Goal: Find specific page/section: Find specific page/section

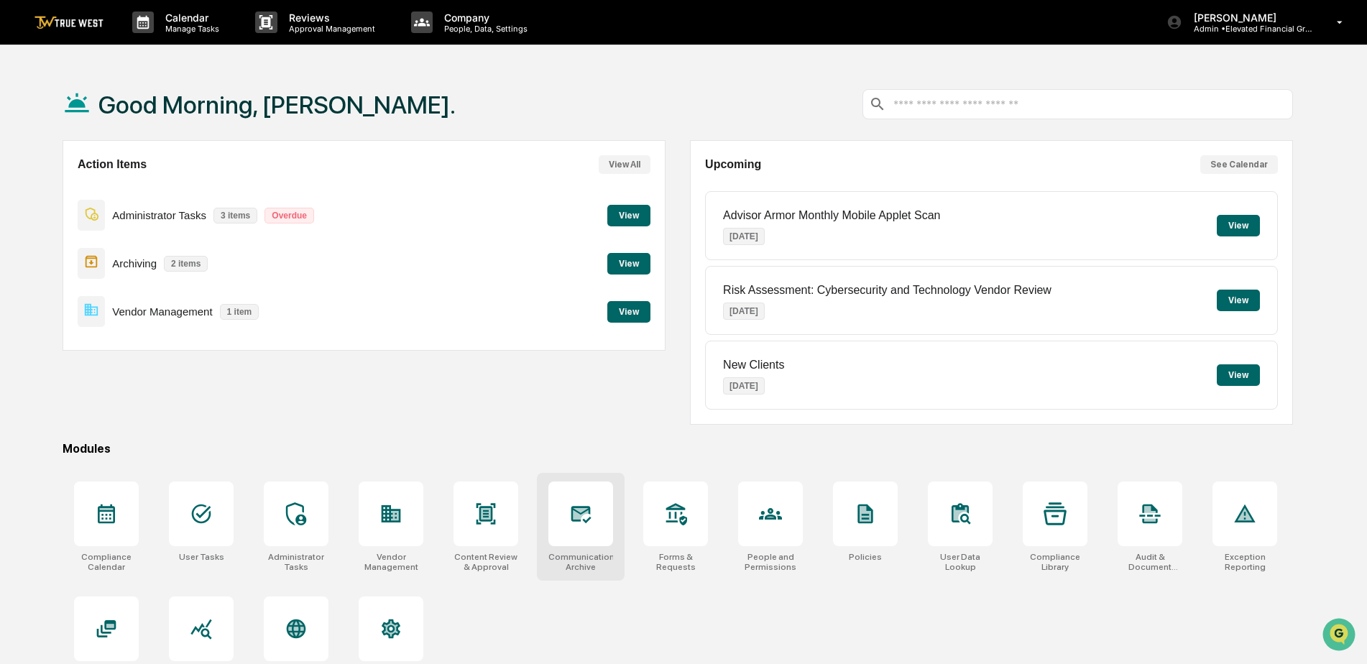
click at [584, 530] on div at bounding box center [580, 514] width 65 height 65
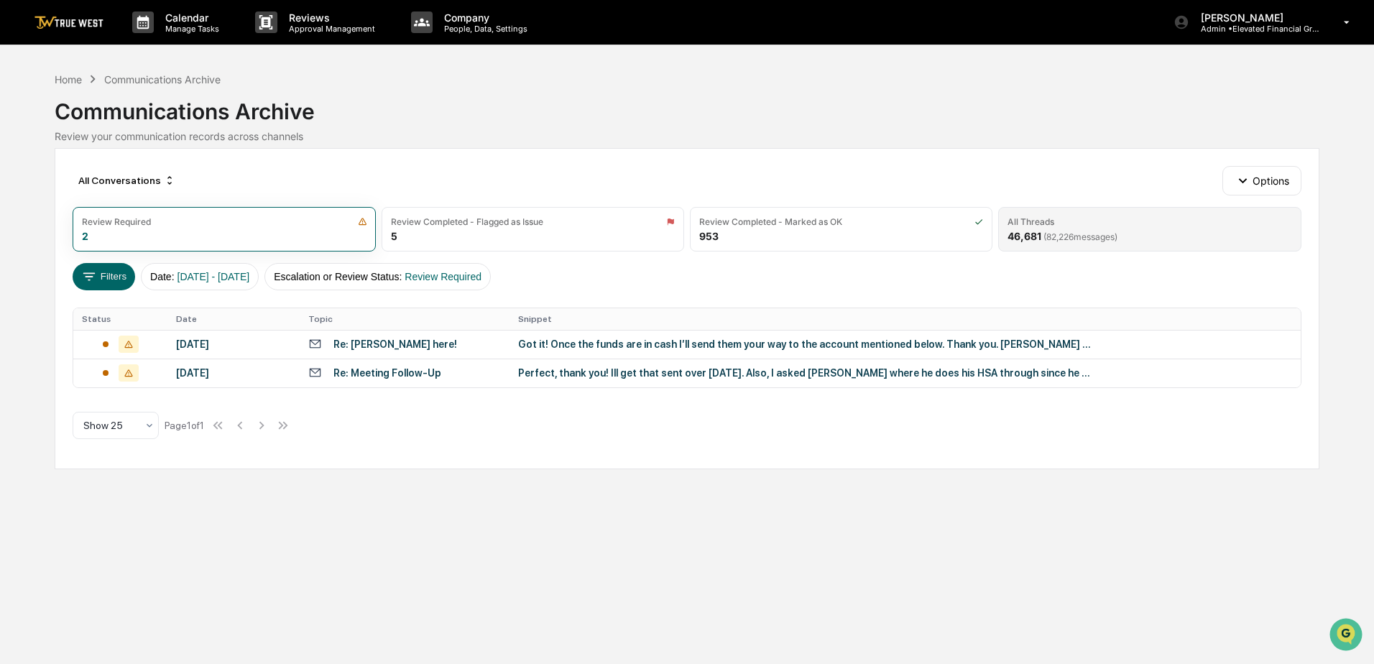
click at [1133, 228] on div "All Threads 46,681 ( 82,226 messages)" at bounding box center [1149, 229] width 303 height 45
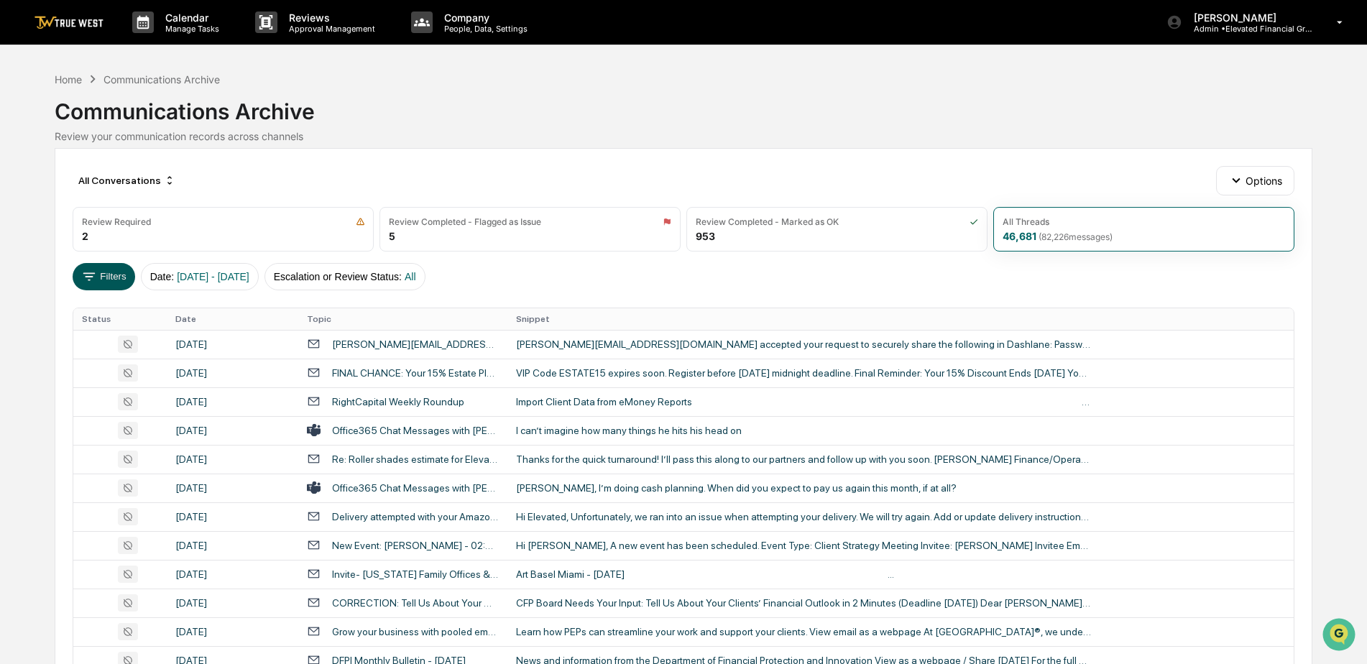
click at [107, 277] on button "Filters" at bounding box center [104, 276] width 63 height 27
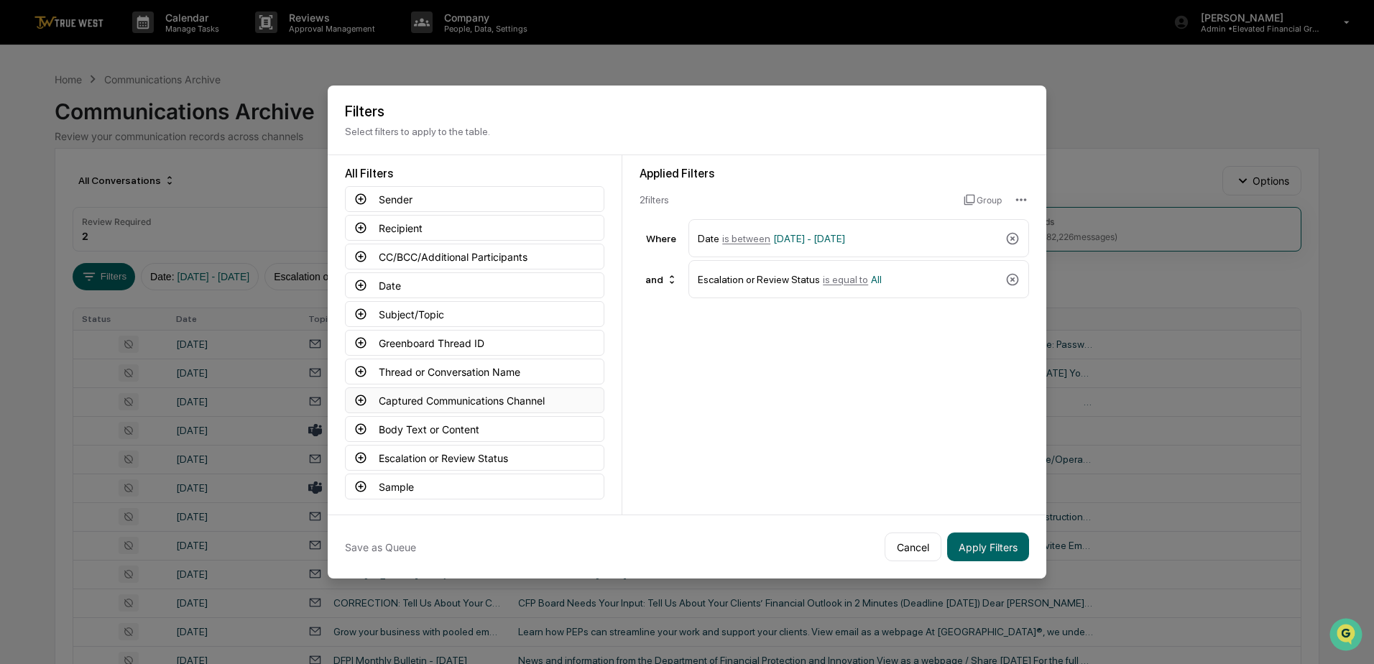
click at [487, 397] on button "Captured Communications Channel" at bounding box center [474, 400] width 259 height 26
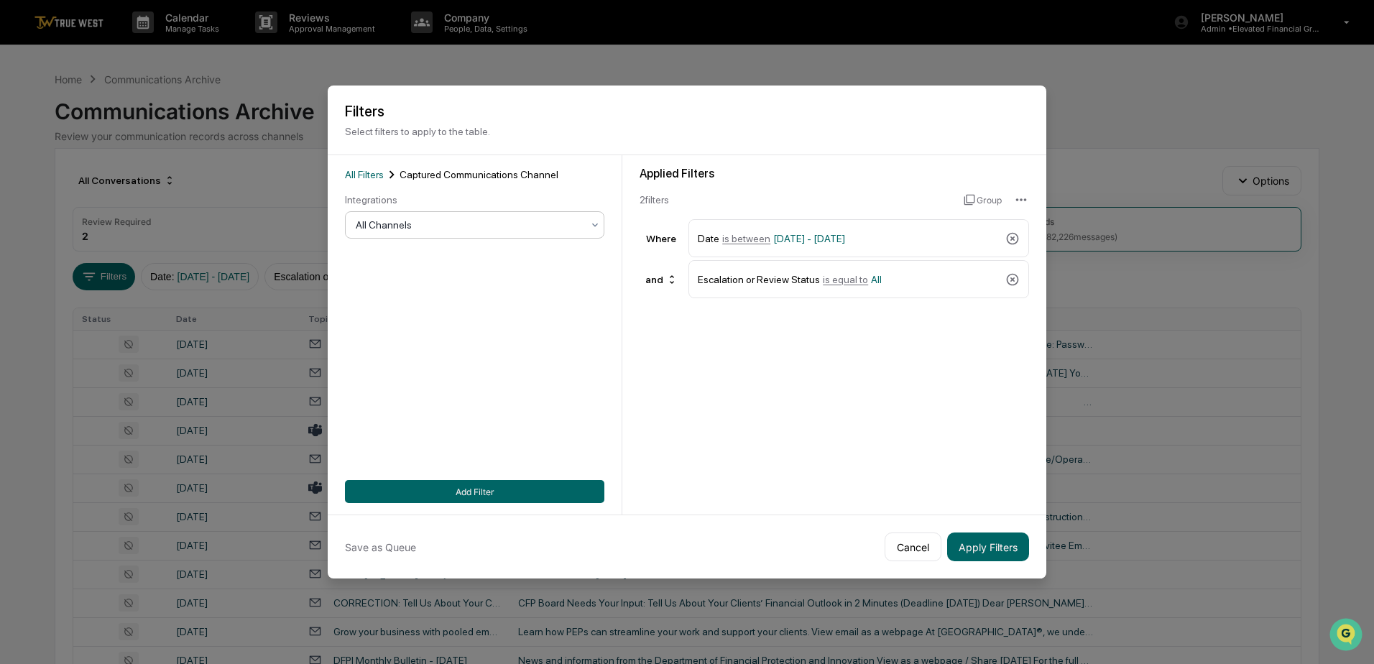
click at [592, 219] on icon at bounding box center [595, 225] width 12 height 12
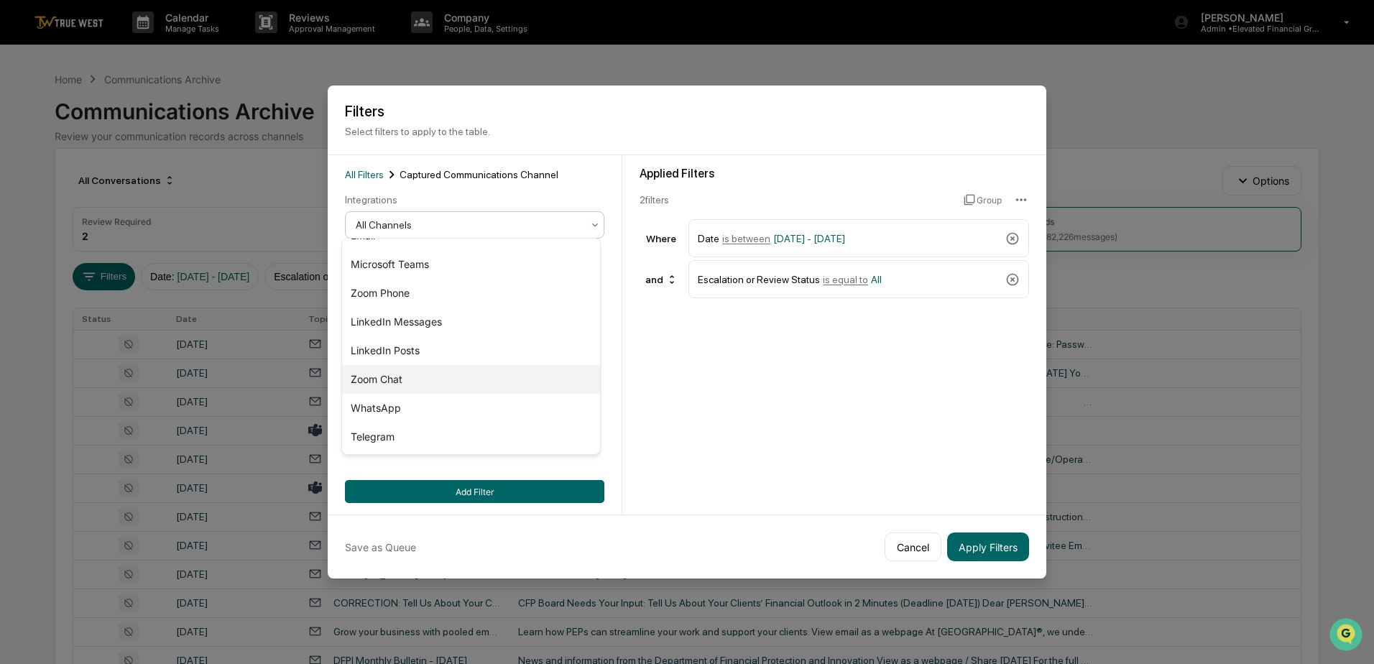
click at [366, 382] on div "Zoom Chat" at bounding box center [471, 379] width 258 height 29
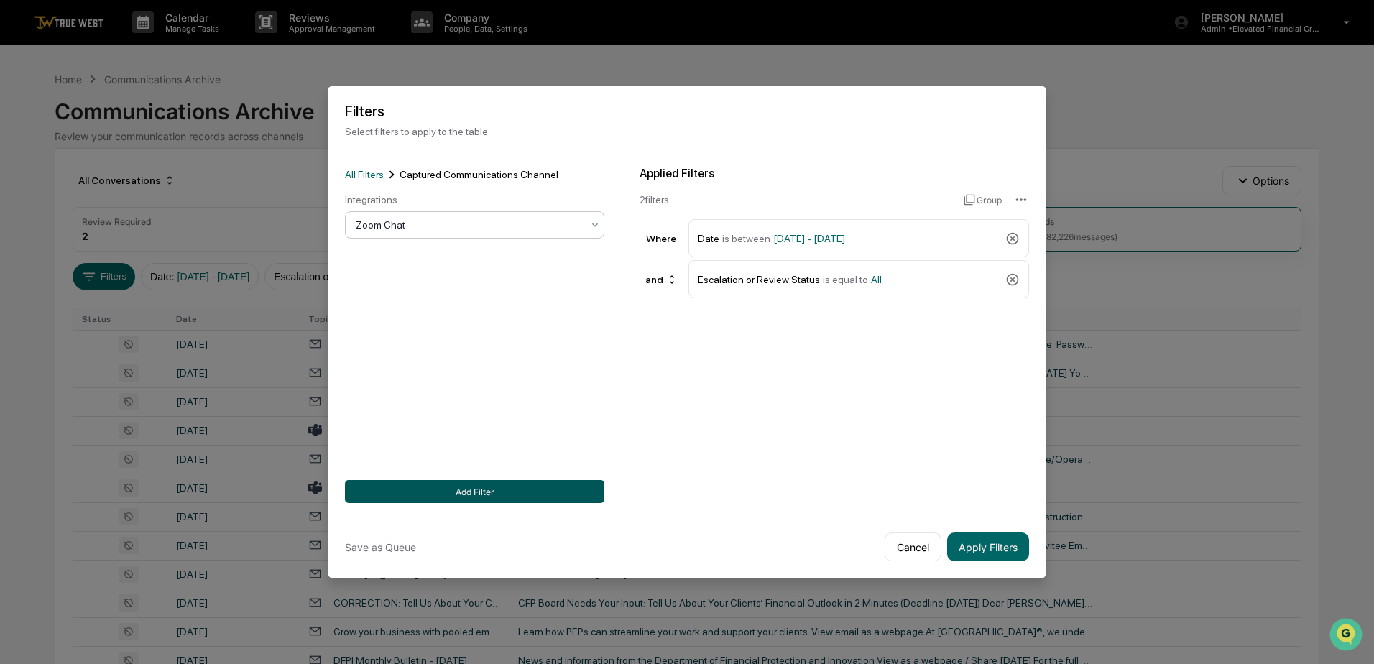
click at [464, 488] on button "Add Filter" at bounding box center [474, 491] width 259 height 23
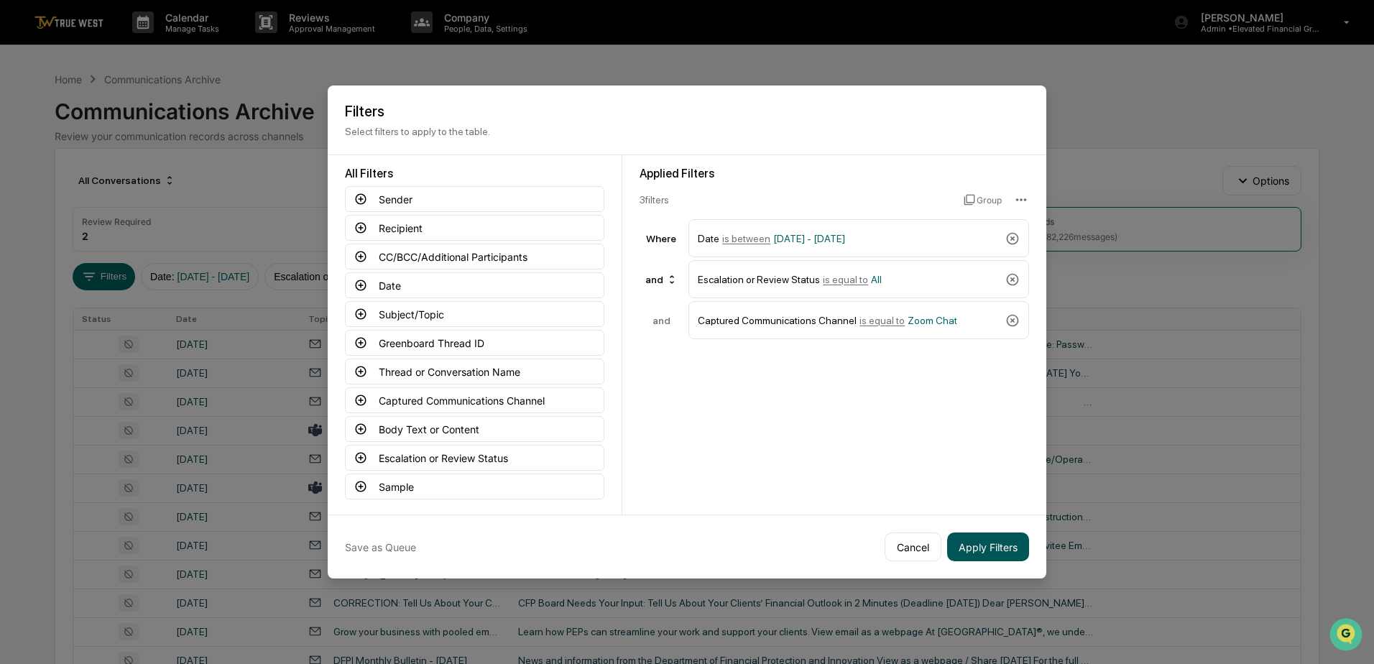
click at [980, 543] on button "Apply Filters" at bounding box center [988, 547] width 82 height 29
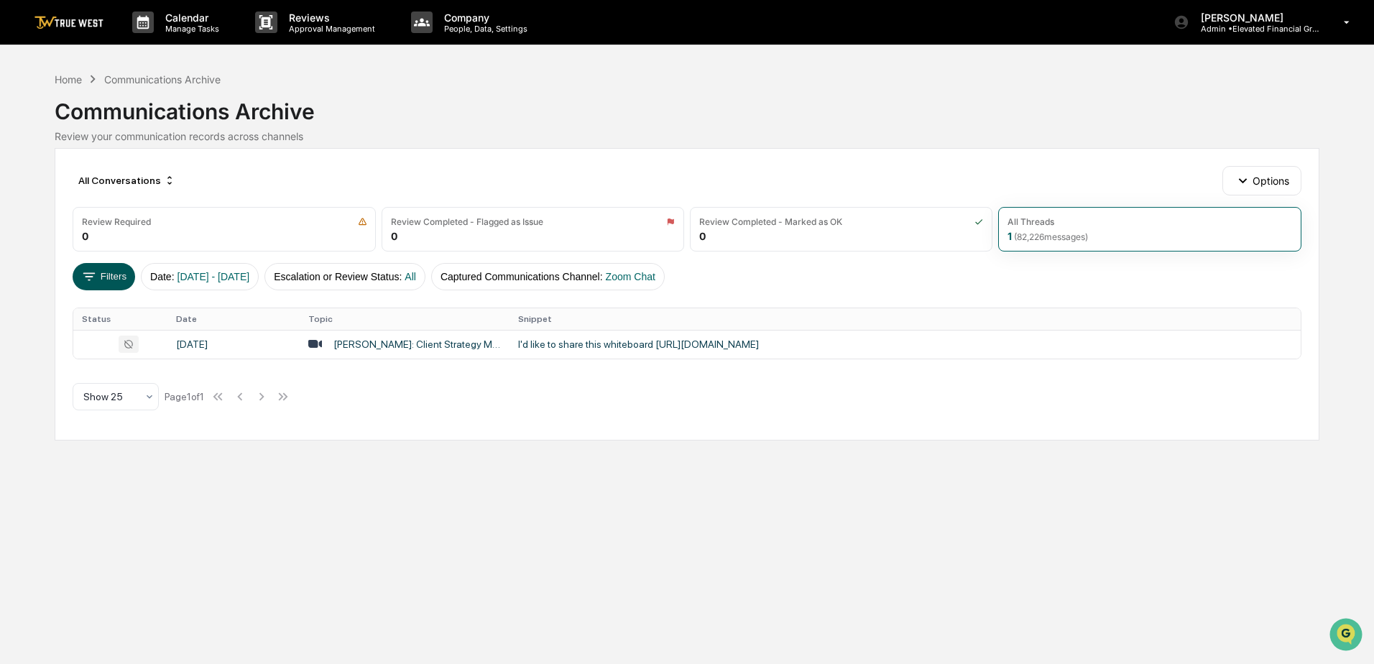
click at [98, 276] on button "Filters" at bounding box center [104, 276] width 63 height 27
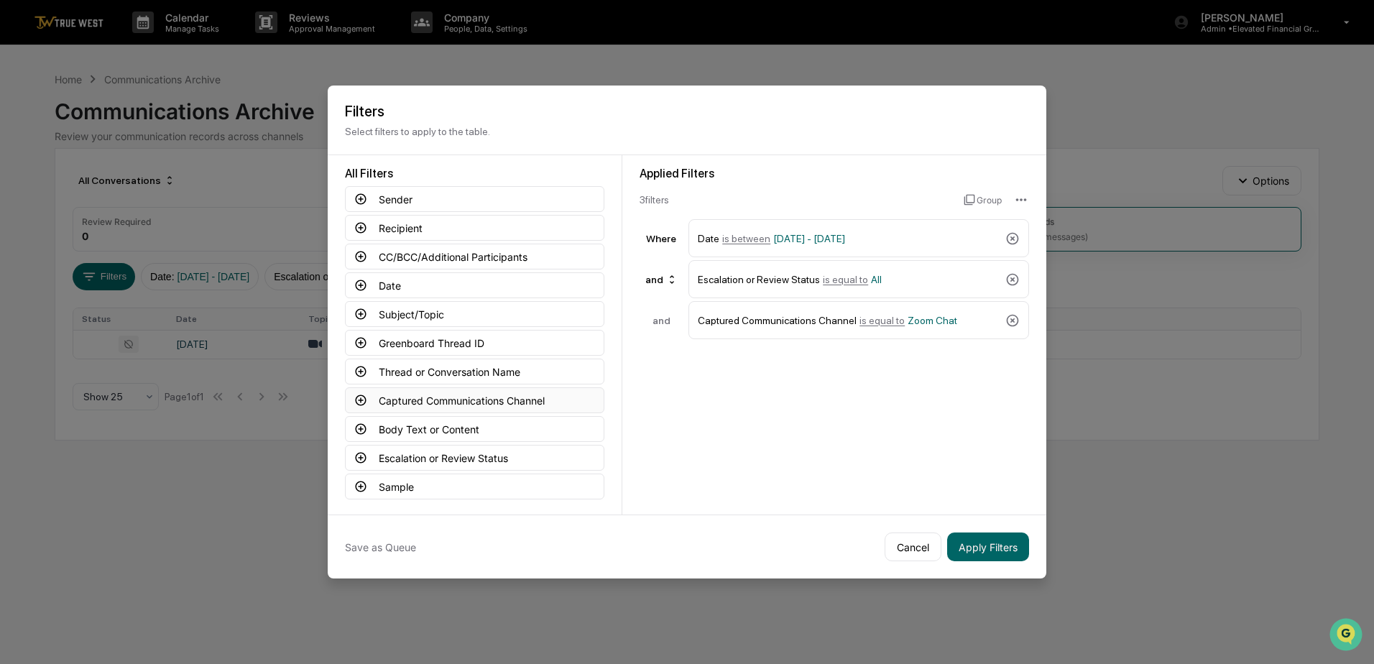
click at [413, 399] on button "Captured Communications Channel" at bounding box center [474, 400] width 259 height 26
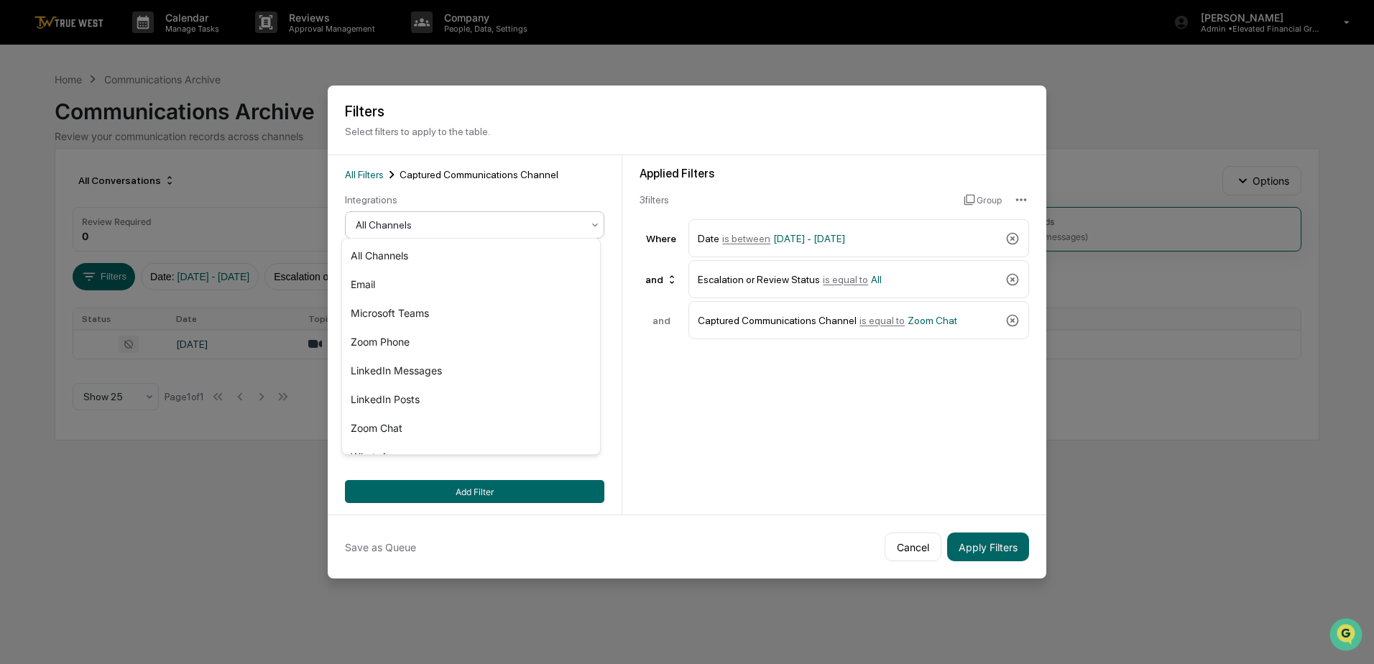
click at [503, 224] on div at bounding box center [469, 225] width 226 height 14
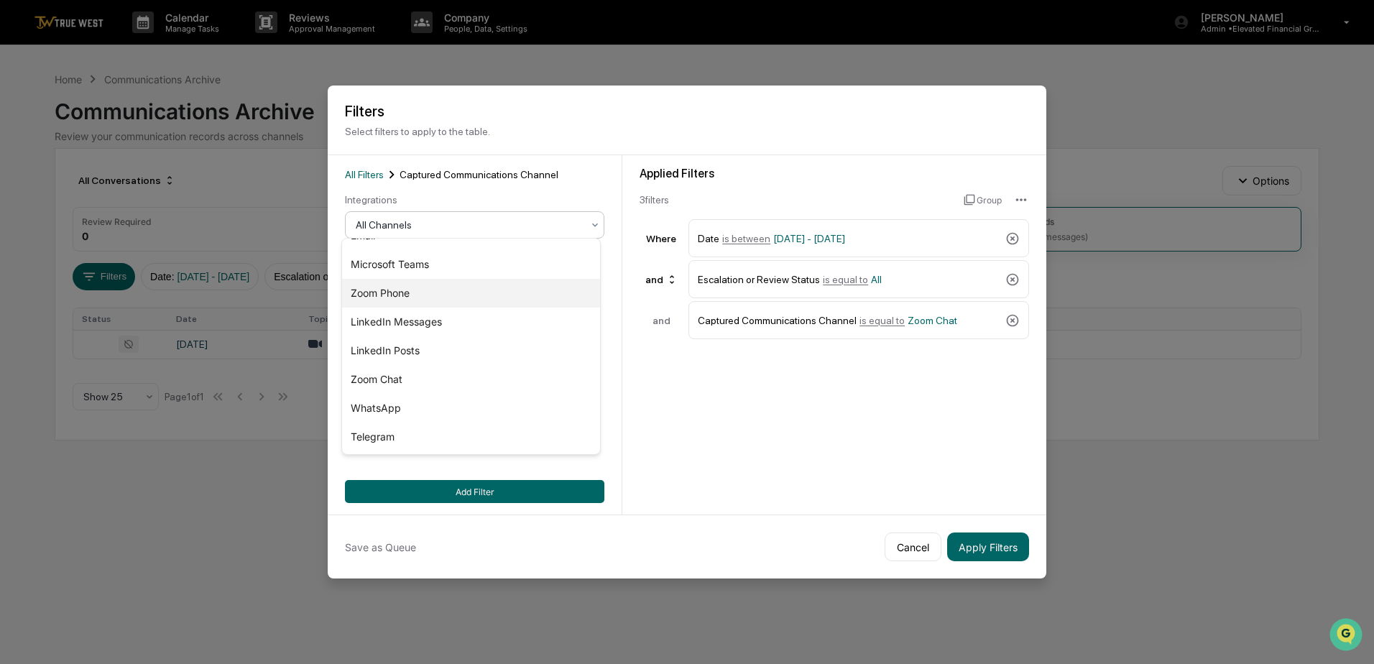
click at [372, 291] on div "Zoom Phone" at bounding box center [471, 293] width 258 height 29
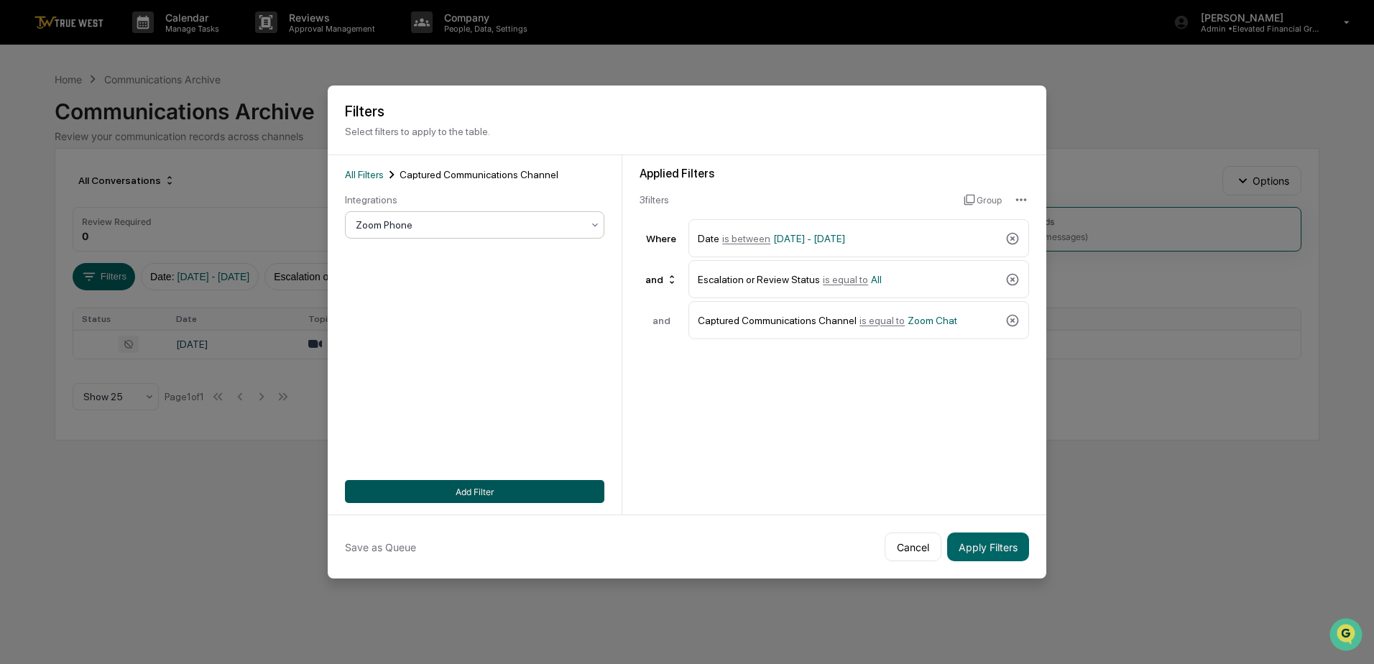
click at [459, 484] on button "Add Filter" at bounding box center [474, 491] width 259 height 23
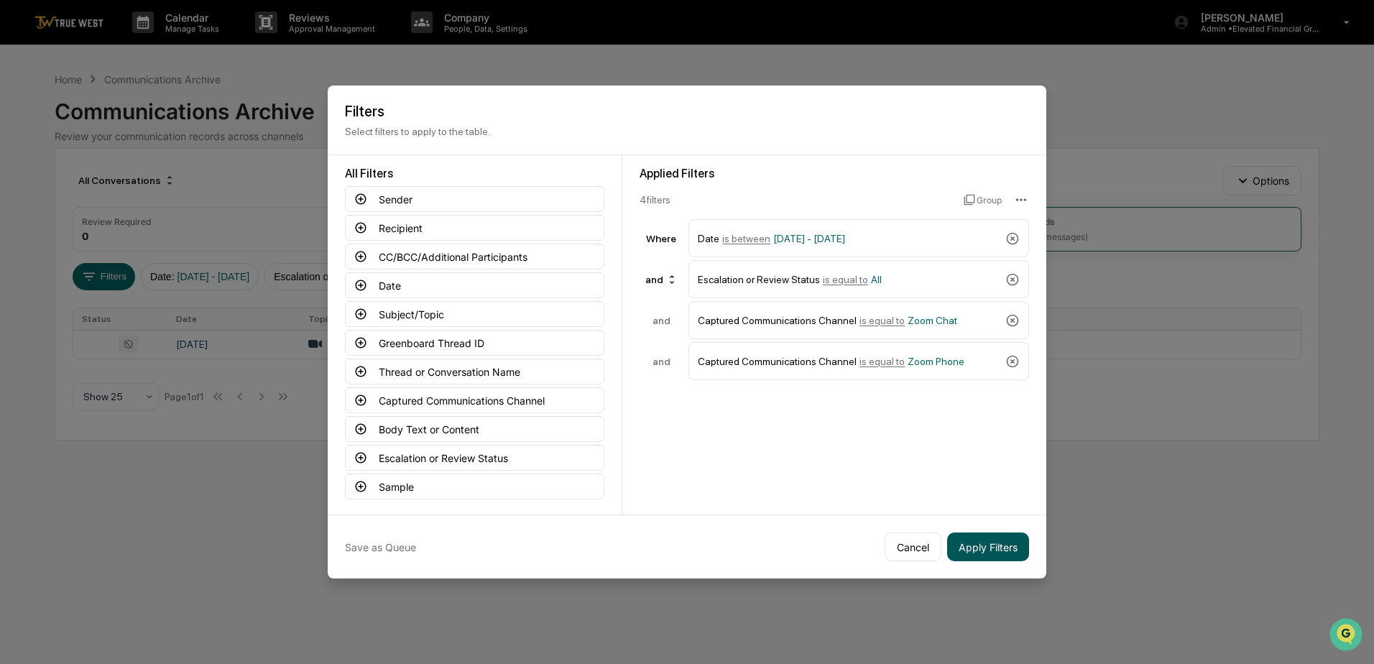
click at [976, 548] on button "Apply Filters" at bounding box center [988, 547] width 82 height 29
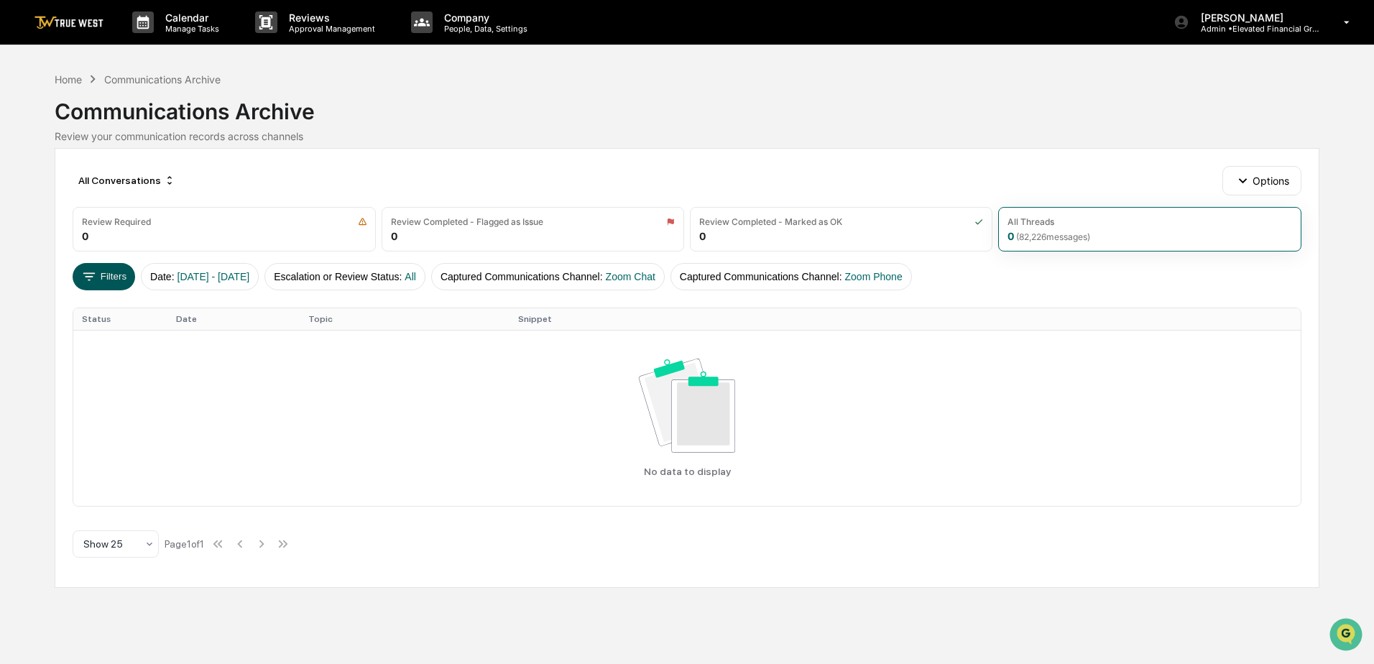
click at [108, 282] on button "Filters" at bounding box center [104, 276] width 63 height 27
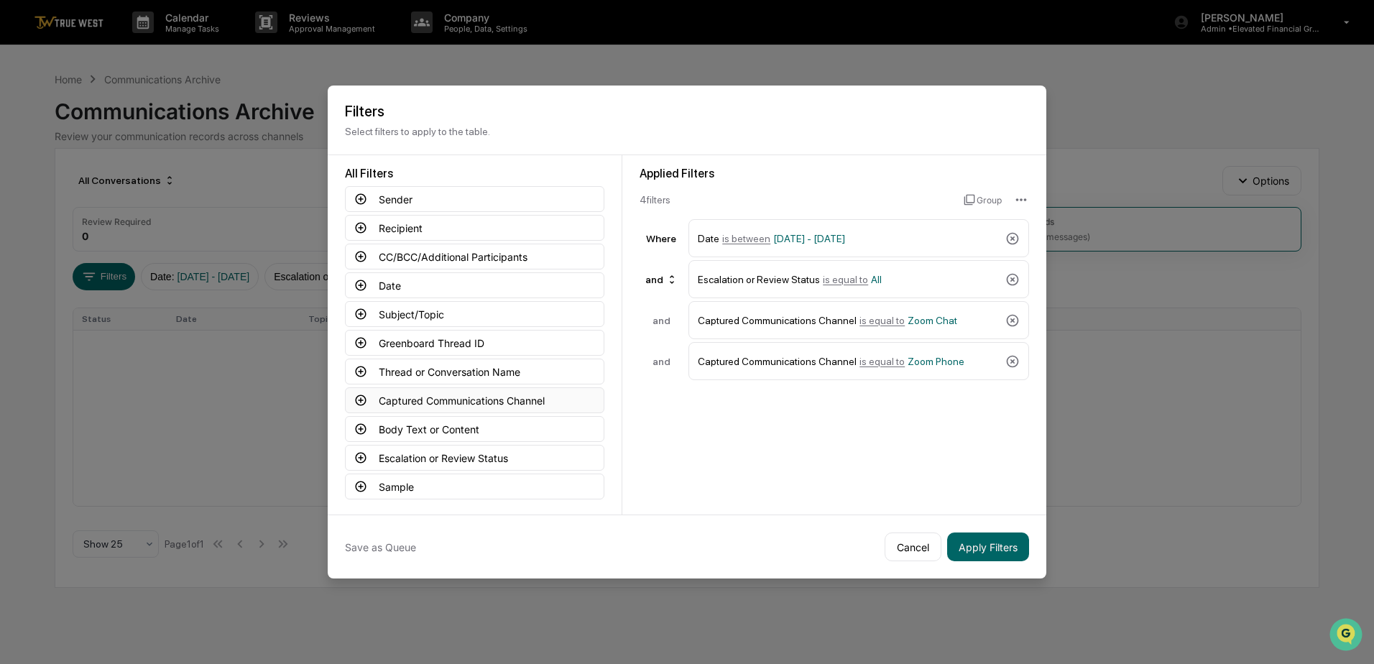
click at [461, 395] on button "Captured Communications Channel" at bounding box center [474, 400] width 259 height 26
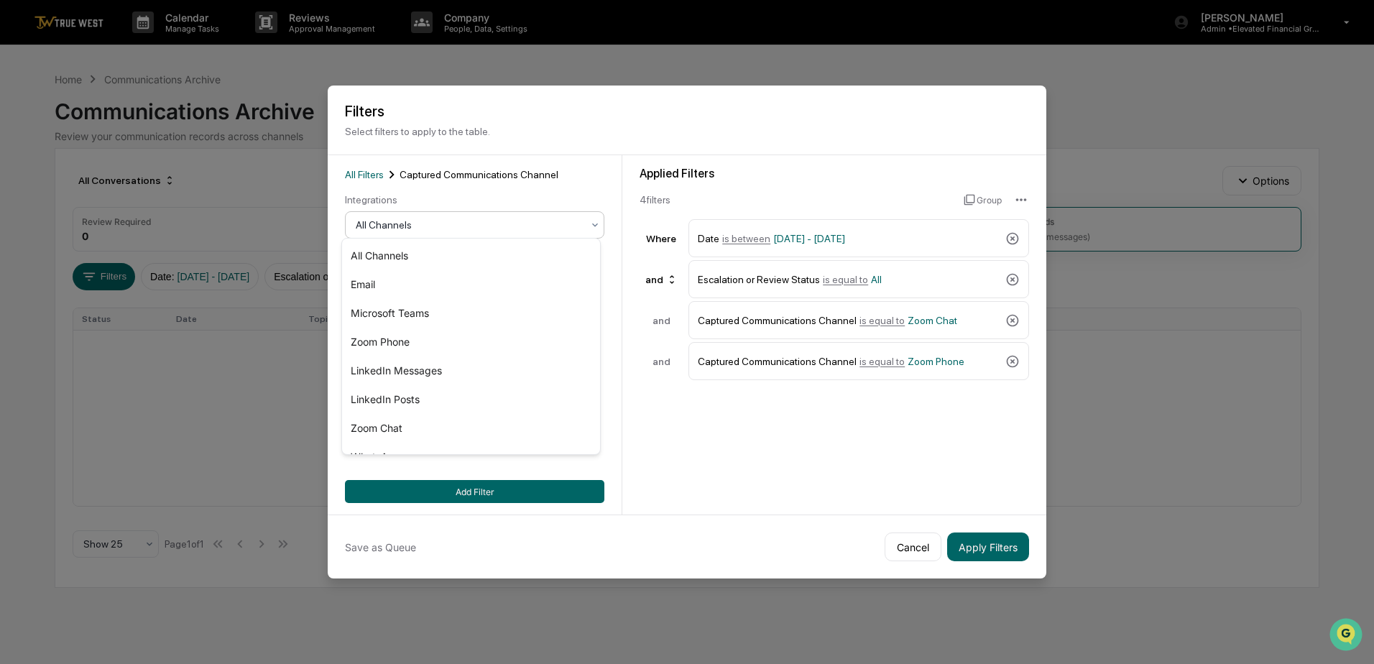
click at [444, 222] on div at bounding box center [469, 225] width 226 height 14
click at [1006, 231] on icon at bounding box center [1013, 238] width 14 height 14
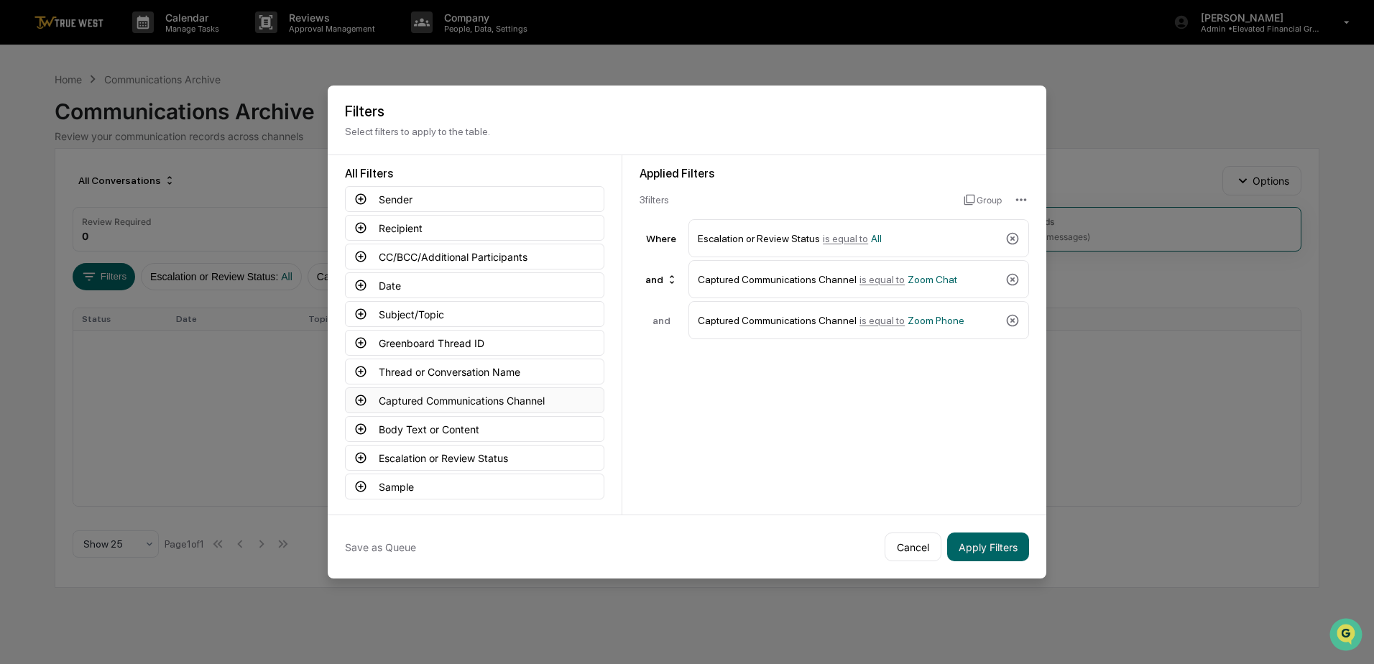
click at [400, 395] on button "Captured Communications Channel" at bounding box center [474, 400] width 259 height 26
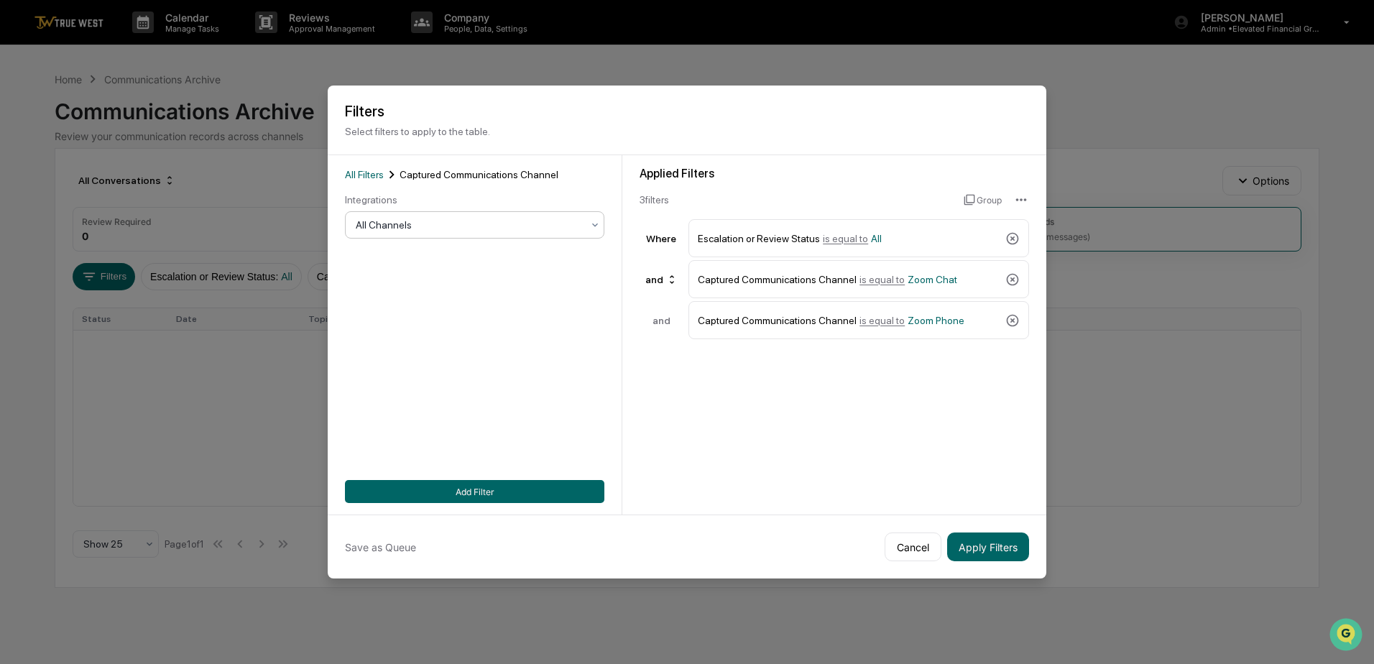
click at [423, 224] on div at bounding box center [469, 225] width 226 height 14
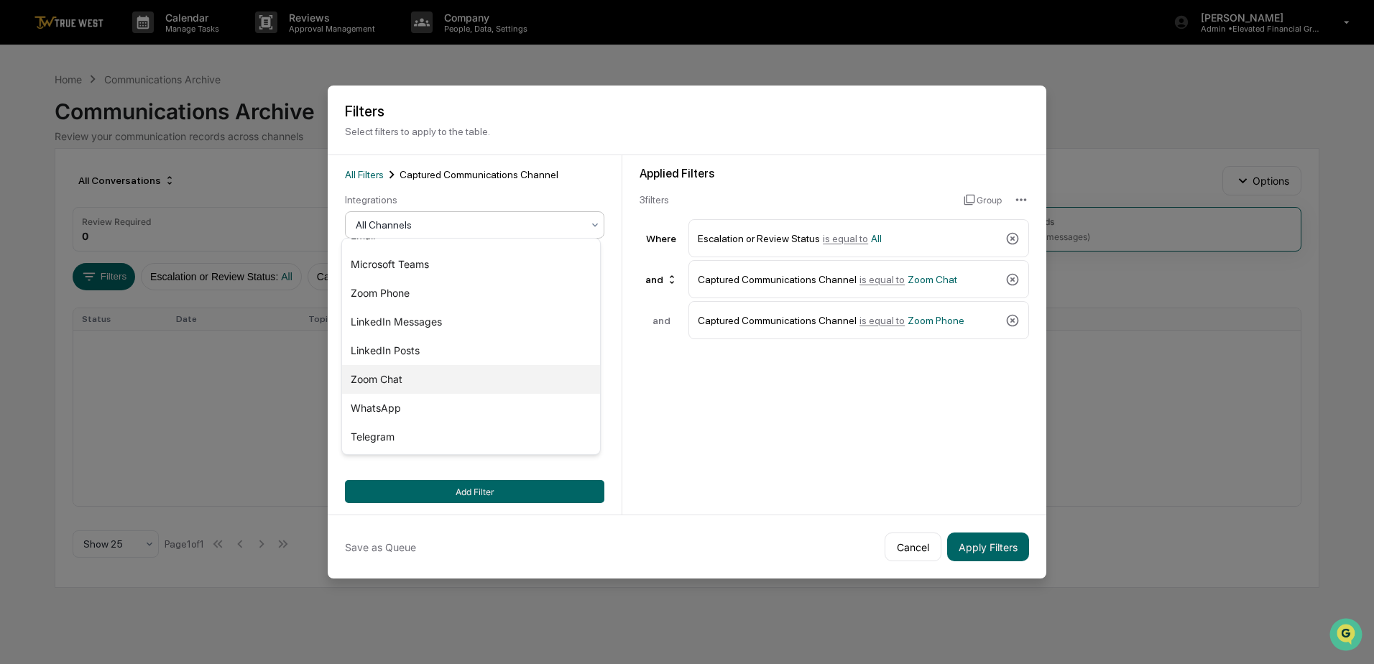
click at [386, 374] on div "Zoom Chat" at bounding box center [471, 379] width 258 height 29
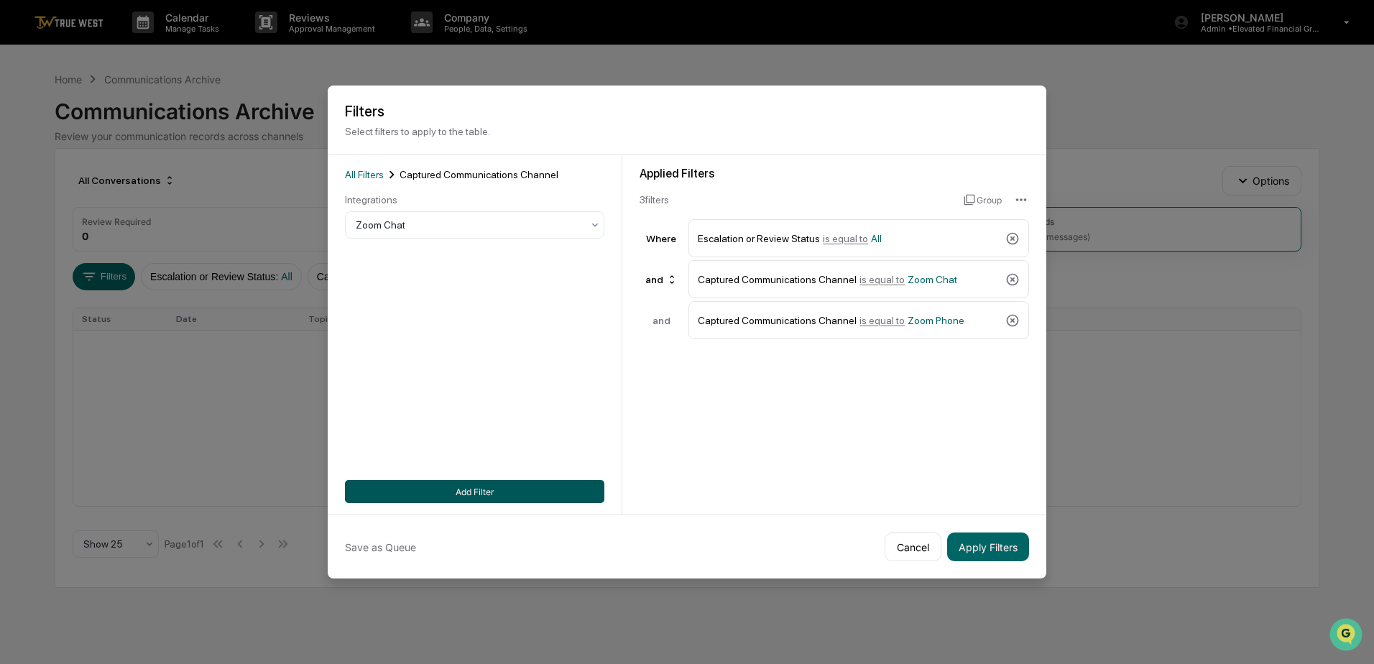
click at [493, 487] on button "Add Filter" at bounding box center [474, 491] width 259 height 23
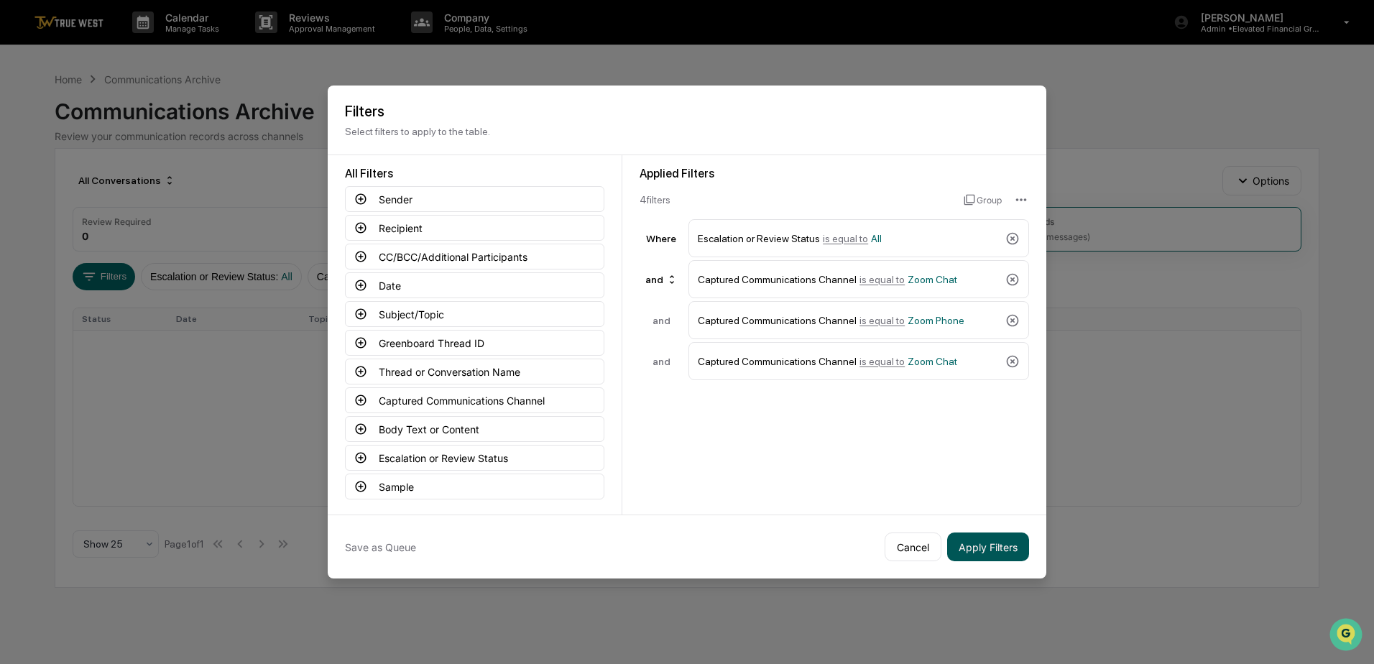
click at [984, 537] on button "Apply Filters" at bounding box center [988, 547] width 82 height 29
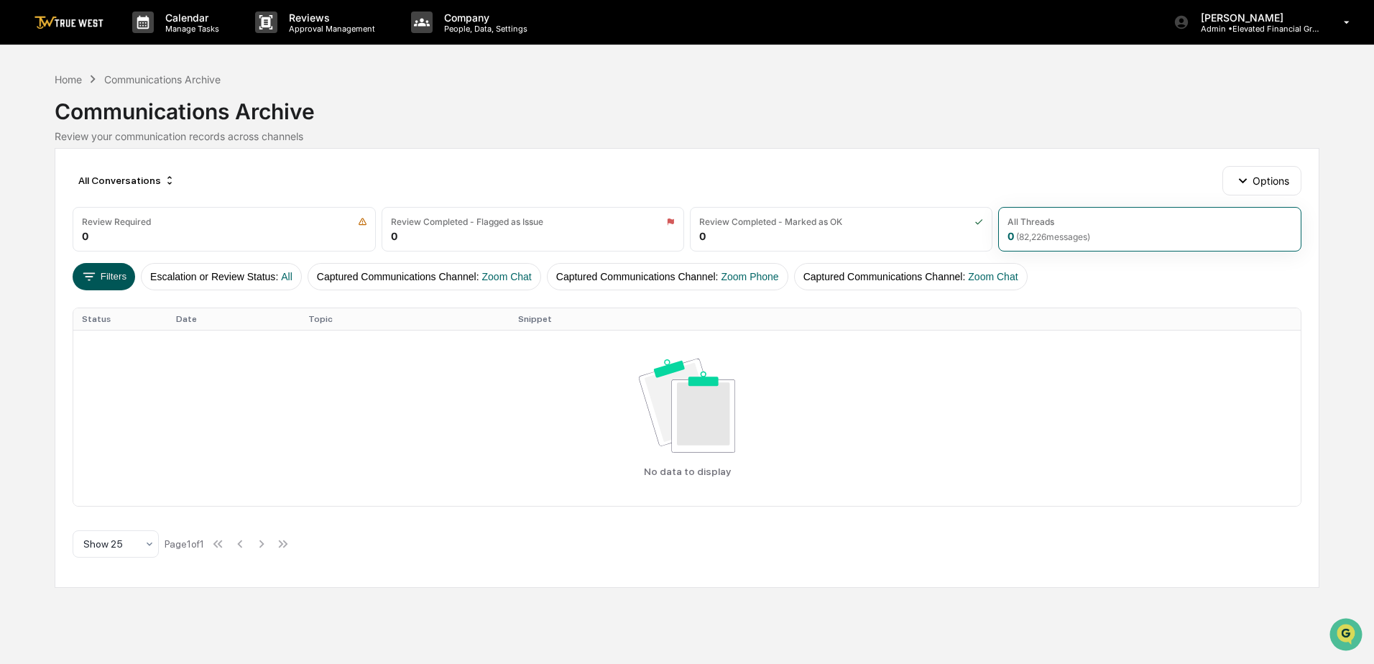
click at [92, 279] on icon at bounding box center [89, 277] width 16 height 16
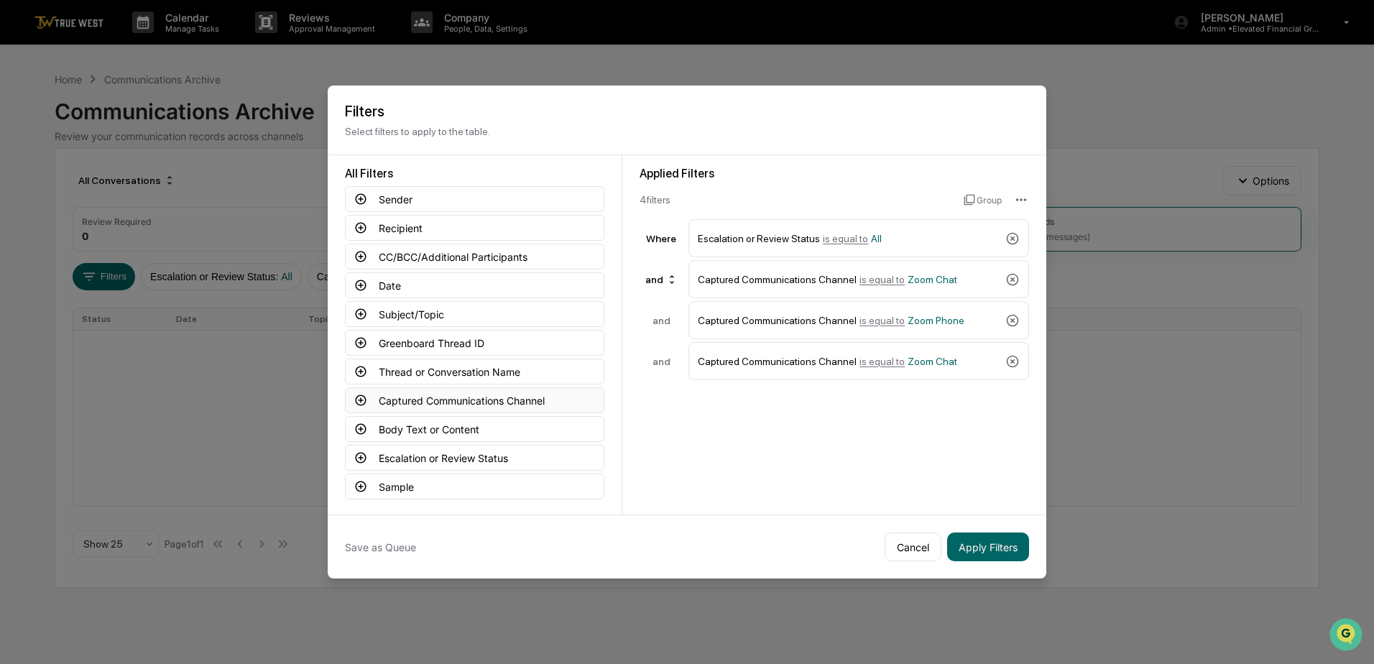
click at [424, 399] on button "Captured Communications Channel" at bounding box center [474, 400] width 259 height 26
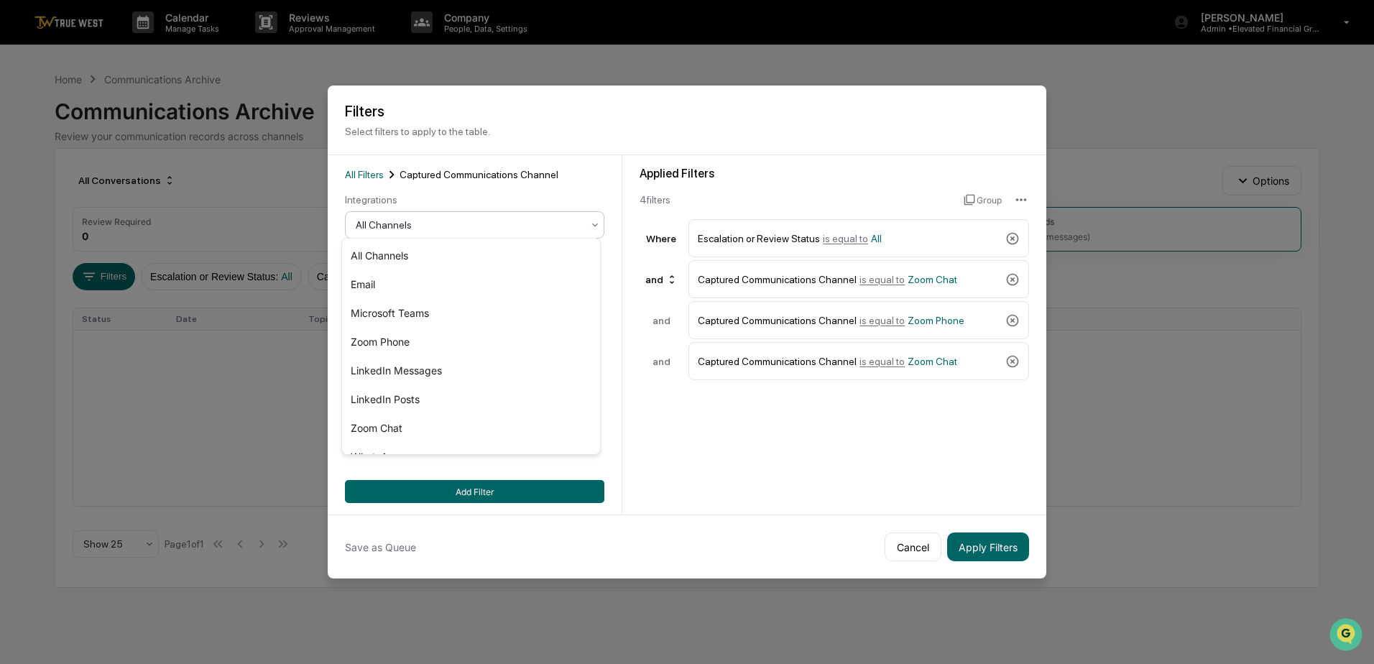
click at [491, 221] on div at bounding box center [469, 225] width 226 height 14
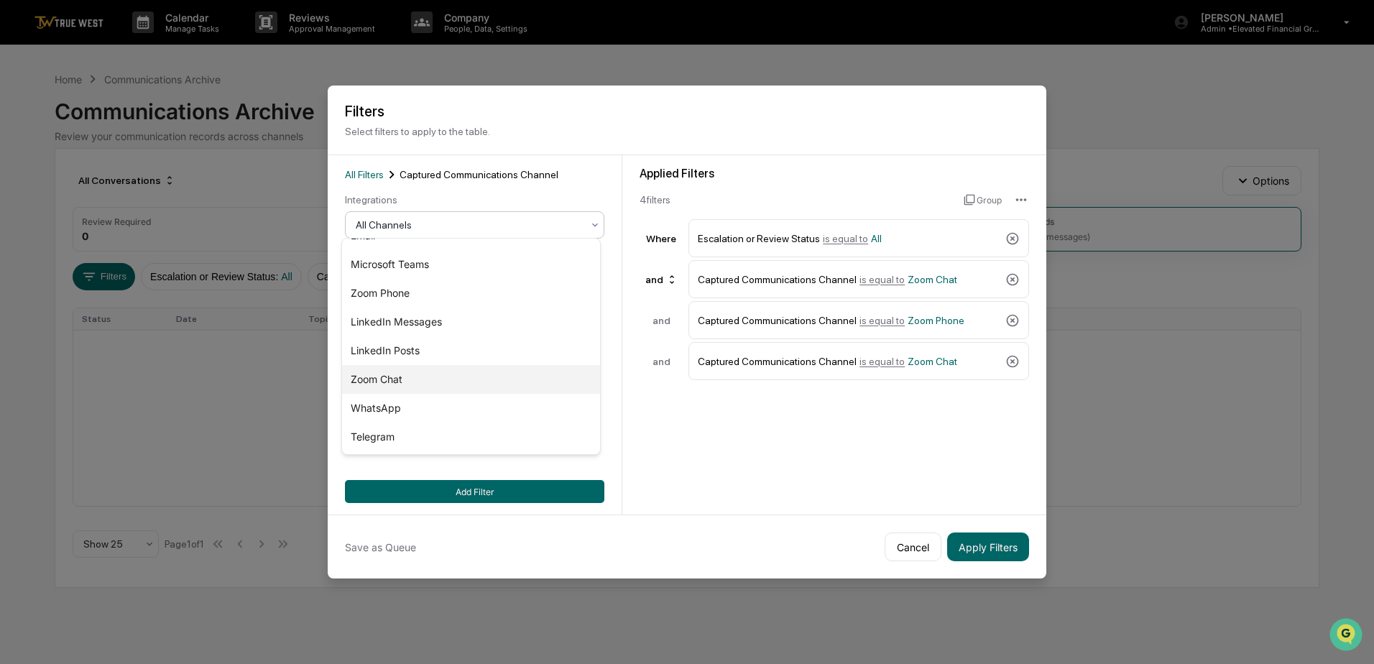
click at [391, 385] on div "Zoom Chat" at bounding box center [471, 379] width 258 height 29
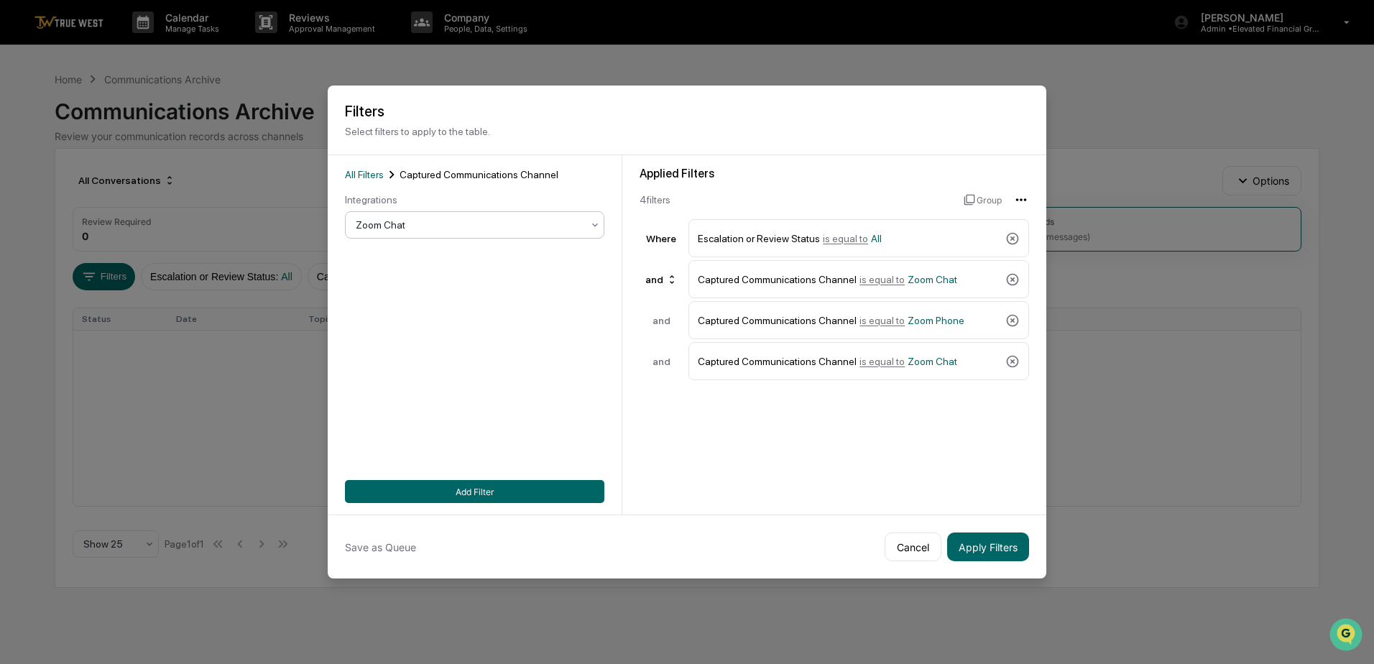
click at [1014, 195] on html "Calendar Manage Tasks Reviews Approval Management Company People, Data, Setting…" at bounding box center [687, 332] width 1374 height 664
click at [972, 192] on html "Calendar Manage Tasks Reviews Approval Management Company People, Data, Setting…" at bounding box center [687, 332] width 1374 height 664
click at [973, 196] on button "Group" at bounding box center [983, 199] width 38 height 23
click at [706, 196] on button "Cancel" at bounding box center [736, 199] width 193 height 23
click at [901, 543] on button "Cancel" at bounding box center [913, 547] width 57 height 29
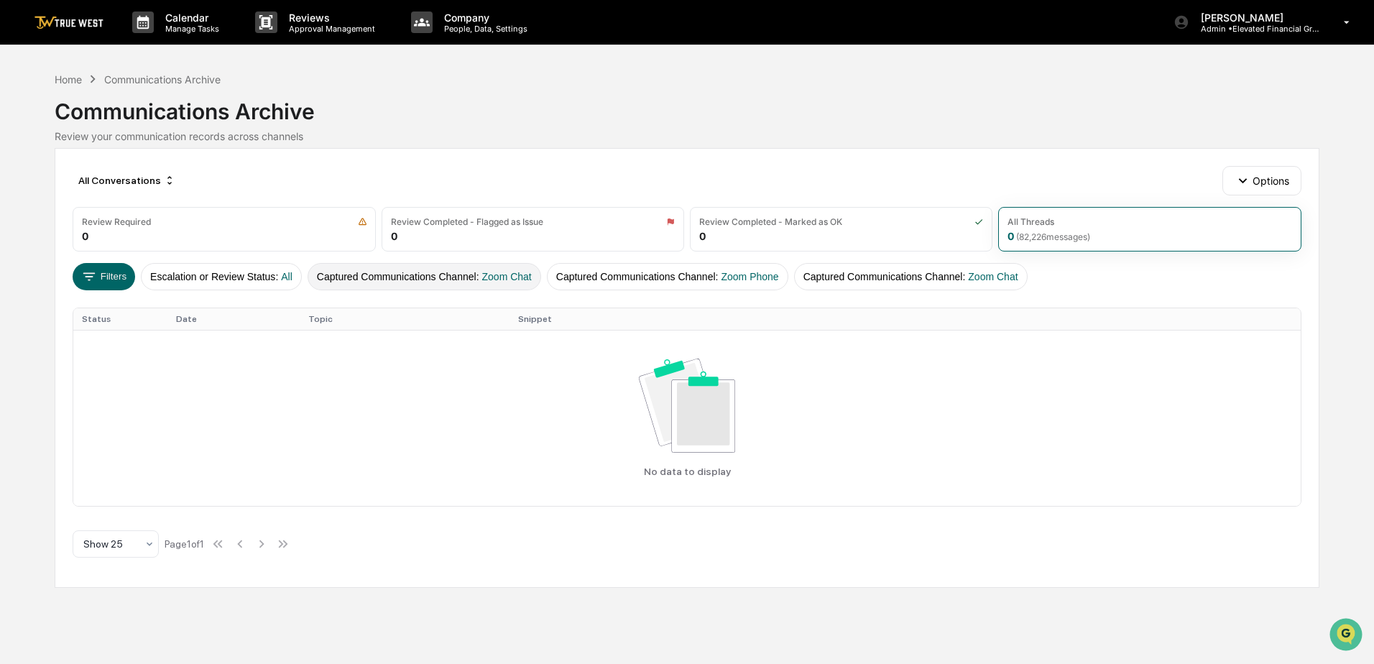
click at [508, 277] on span "Zoom Chat" at bounding box center [507, 277] width 50 height 12
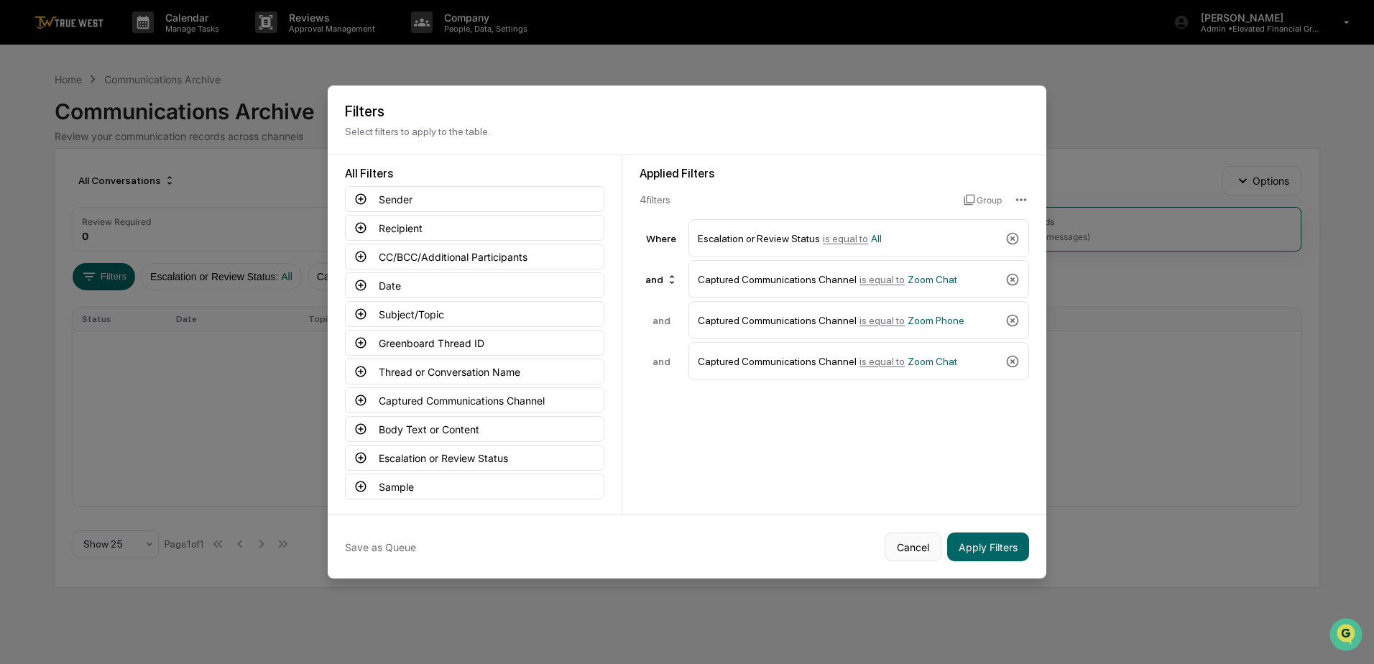
click at [902, 548] on button "Cancel" at bounding box center [913, 547] width 57 height 29
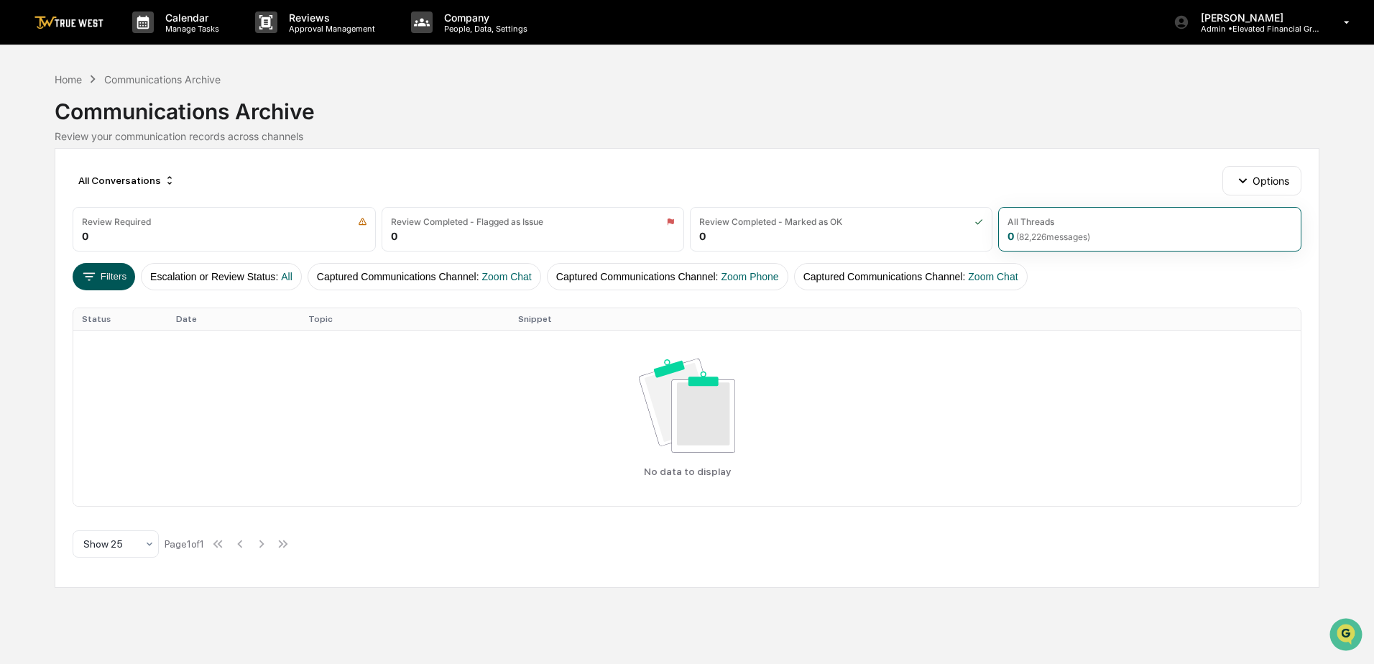
click at [108, 276] on button "Filters" at bounding box center [104, 276] width 63 height 27
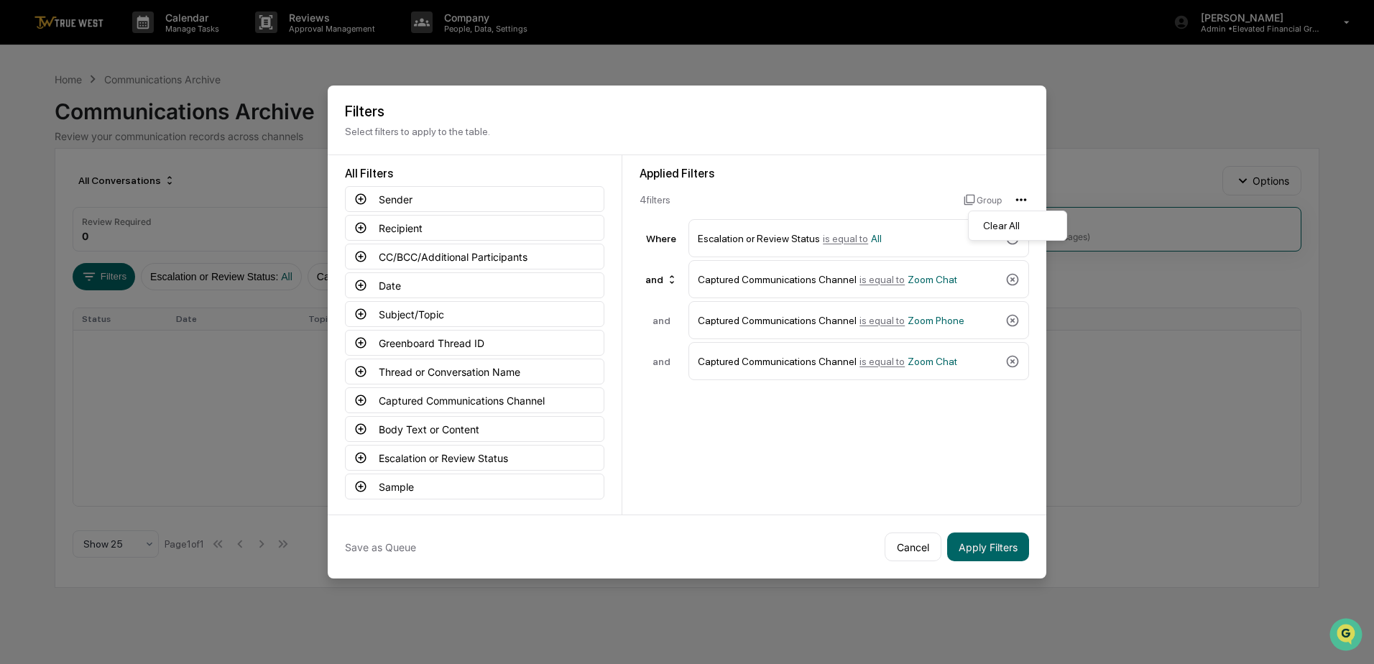
click at [1019, 196] on html "Calendar Manage Tasks Reviews Approval Management Company People, Data, Setting…" at bounding box center [687, 332] width 1374 height 664
click at [1004, 221] on div "Clear All" at bounding box center [1018, 225] width 92 height 23
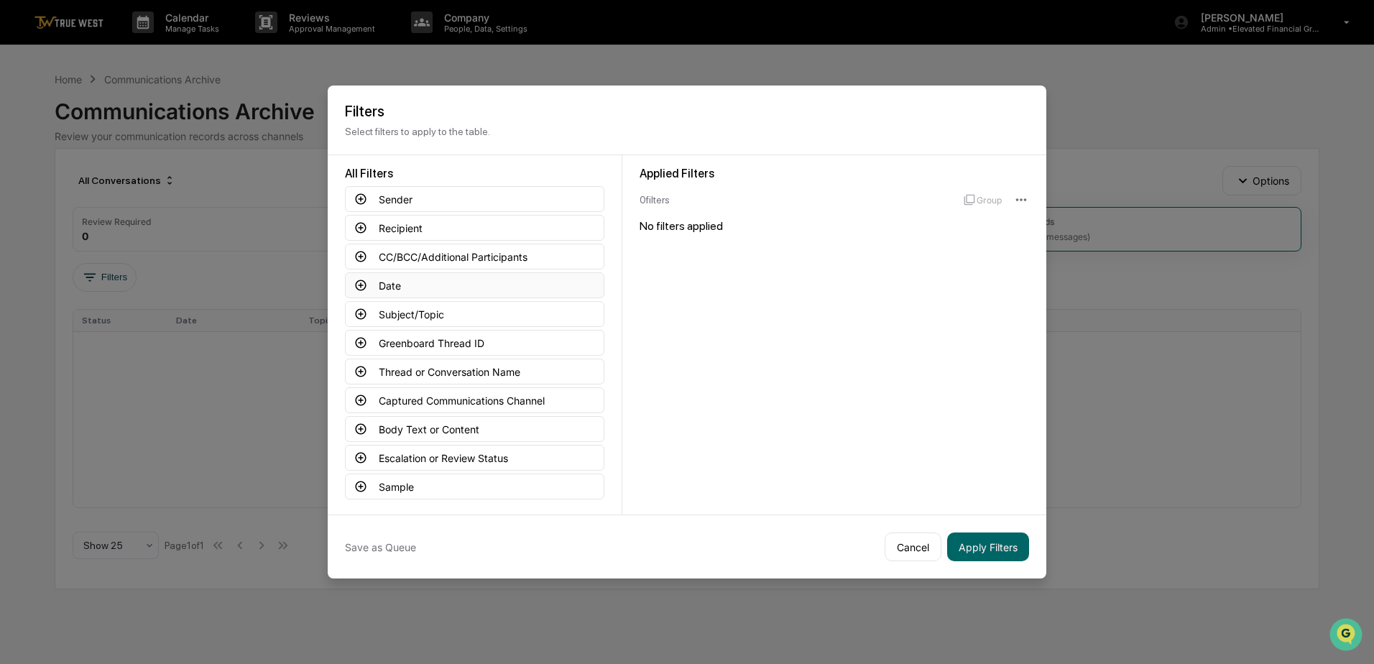
click at [375, 281] on button "Date" at bounding box center [474, 285] width 259 height 26
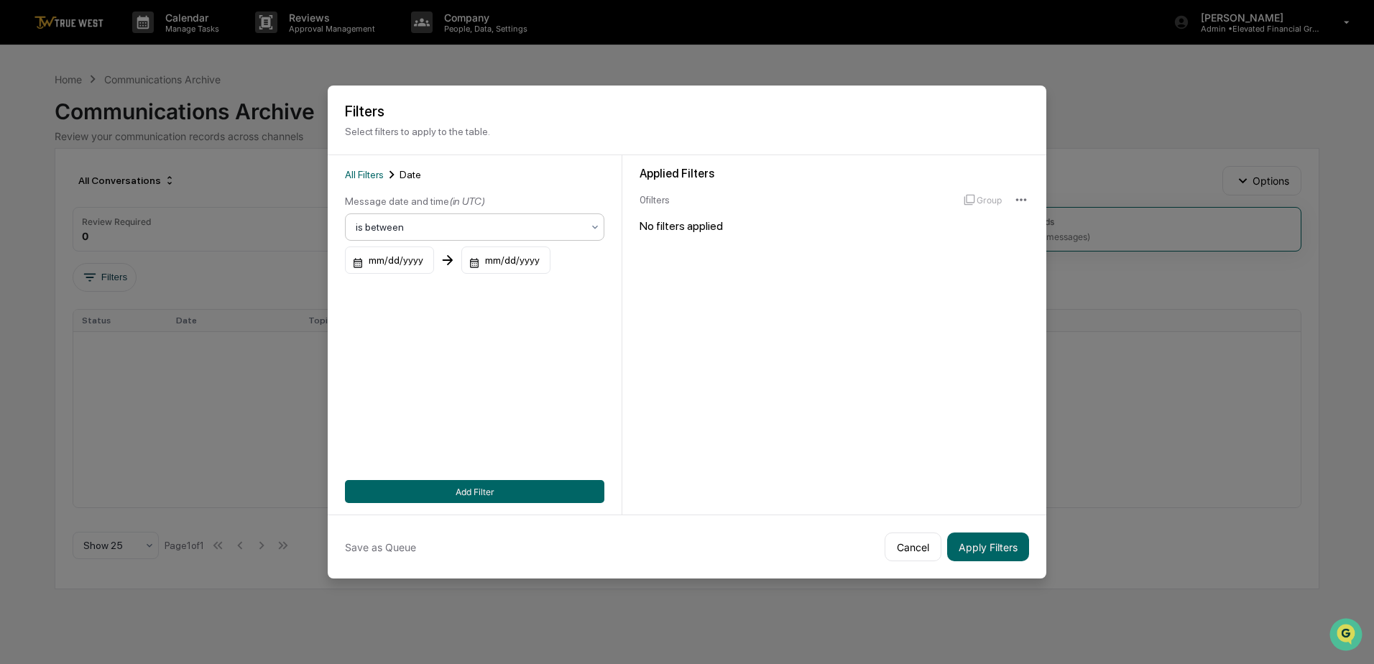
click at [580, 224] on div "is between" at bounding box center [469, 227] width 241 height 20
click at [376, 286] on div "is between" at bounding box center [471, 286] width 258 height 29
click at [372, 256] on div "mm/dd/yyyy" at bounding box center [389, 260] width 89 height 27
click at [522, 291] on icon "Previous month" at bounding box center [521, 292] width 5 height 8
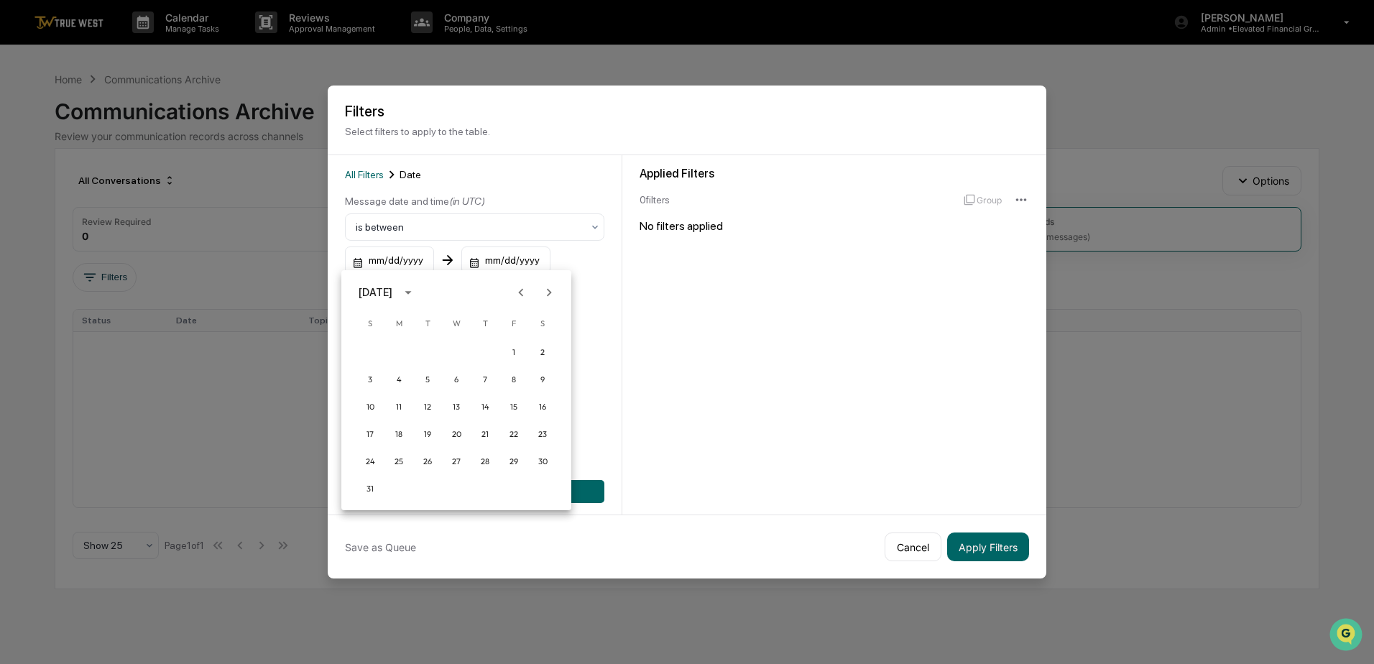
click at [522, 291] on icon "Previous month" at bounding box center [521, 292] width 5 height 8
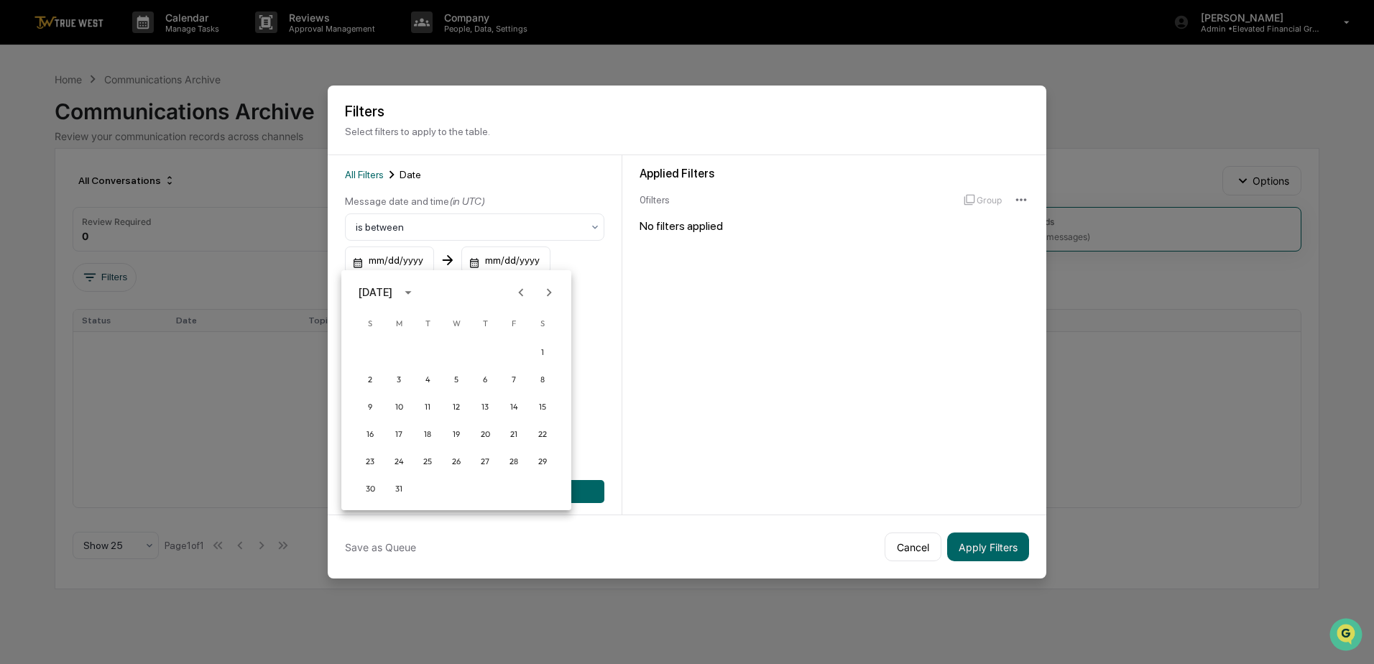
click at [522, 291] on icon "Previous month" at bounding box center [521, 292] width 5 height 8
click at [544, 286] on icon "Next month" at bounding box center [549, 293] width 16 height 16
click at [456, 357] on button "1" at bounding box center [456, 352] width 26 height 26
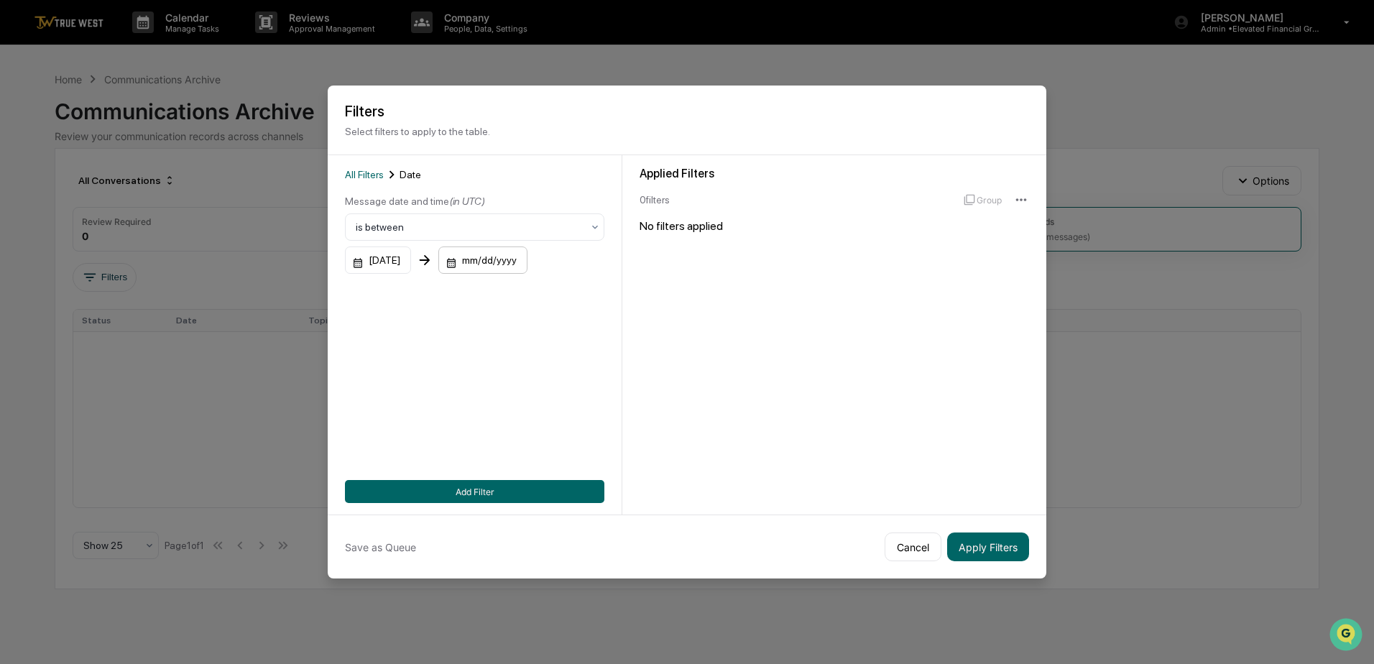
click at [495, 262] on div "mm/dd/yyyy" at bounding box center [482, 260] width 89 height 27
click at [564, 403] on button "15" at bounding box center [569, 407] width 26 height 26
click at [456, 488] on button "Add Filter" at bounding box center [474, 491] width 259 height 23
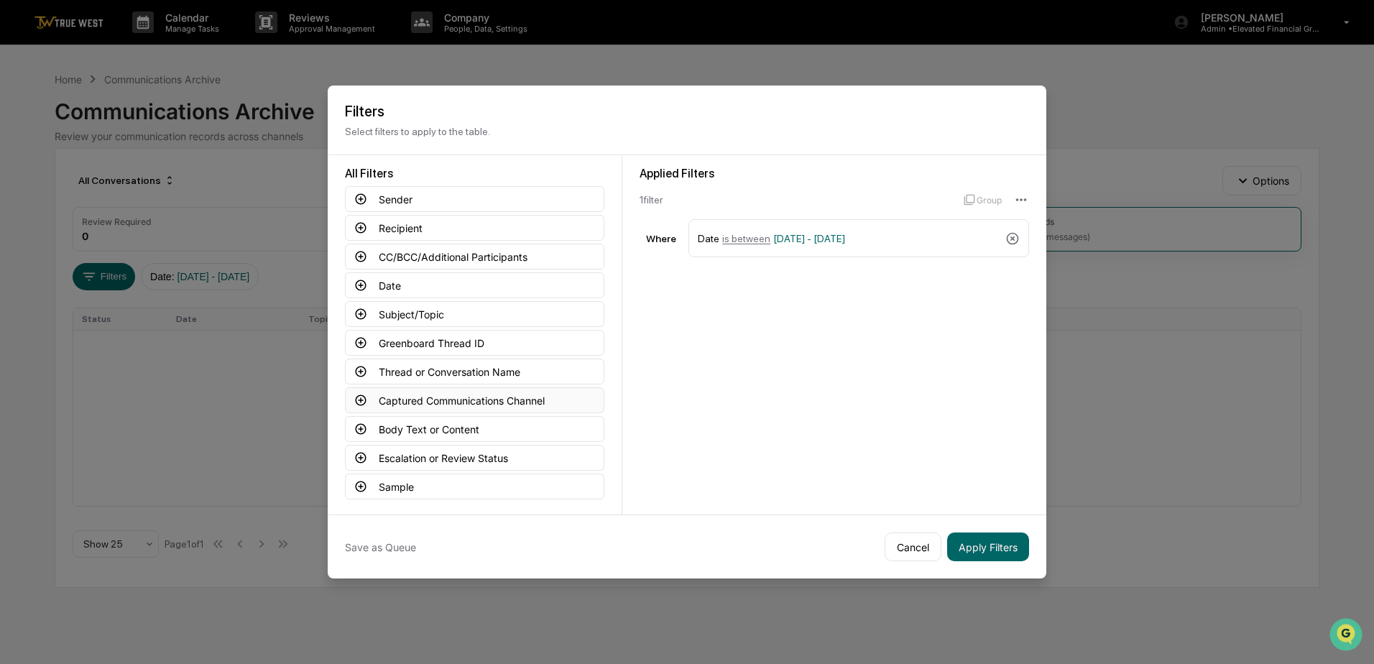
click at [401, 398] on button "Captured Communications Channel" at bounding box center [474, 400] width 259 height 26
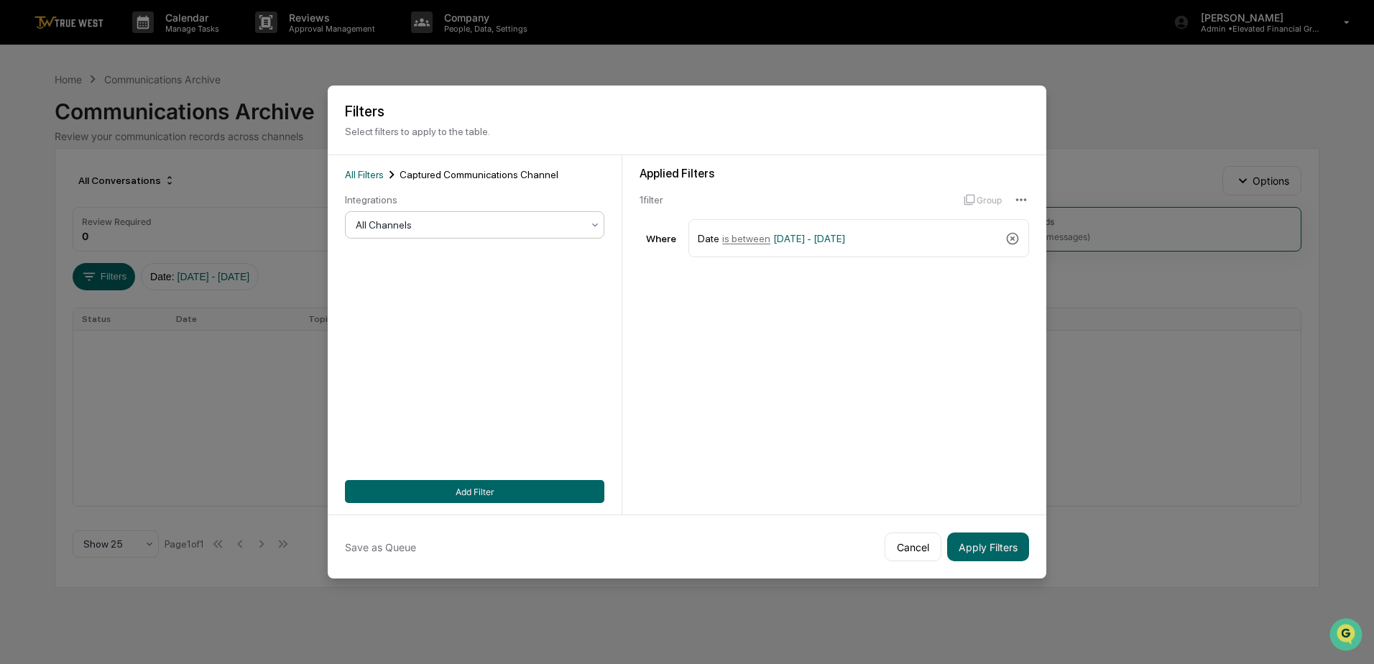
click at [487, 229] on div at bounding box center [469, 225] width 226 height 14
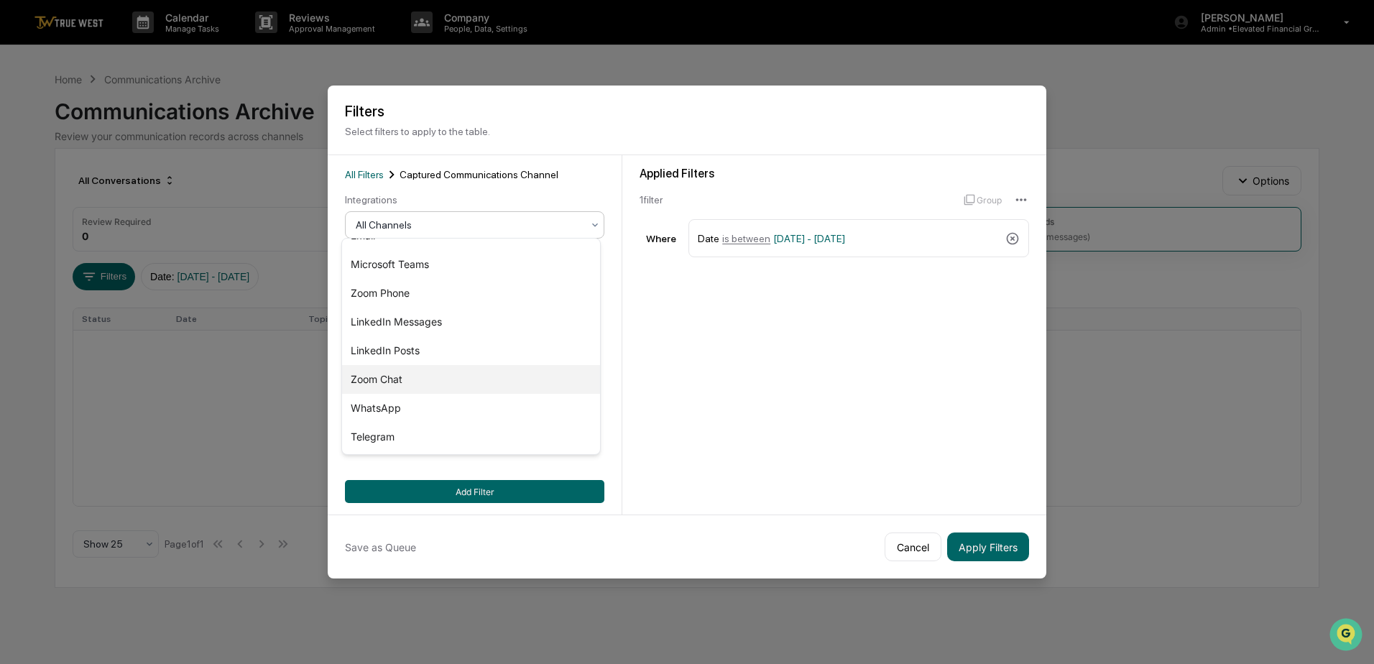
click at [384, 374] on div "Zoom Chat" at bounding box center [471, 379] width 258 height 29
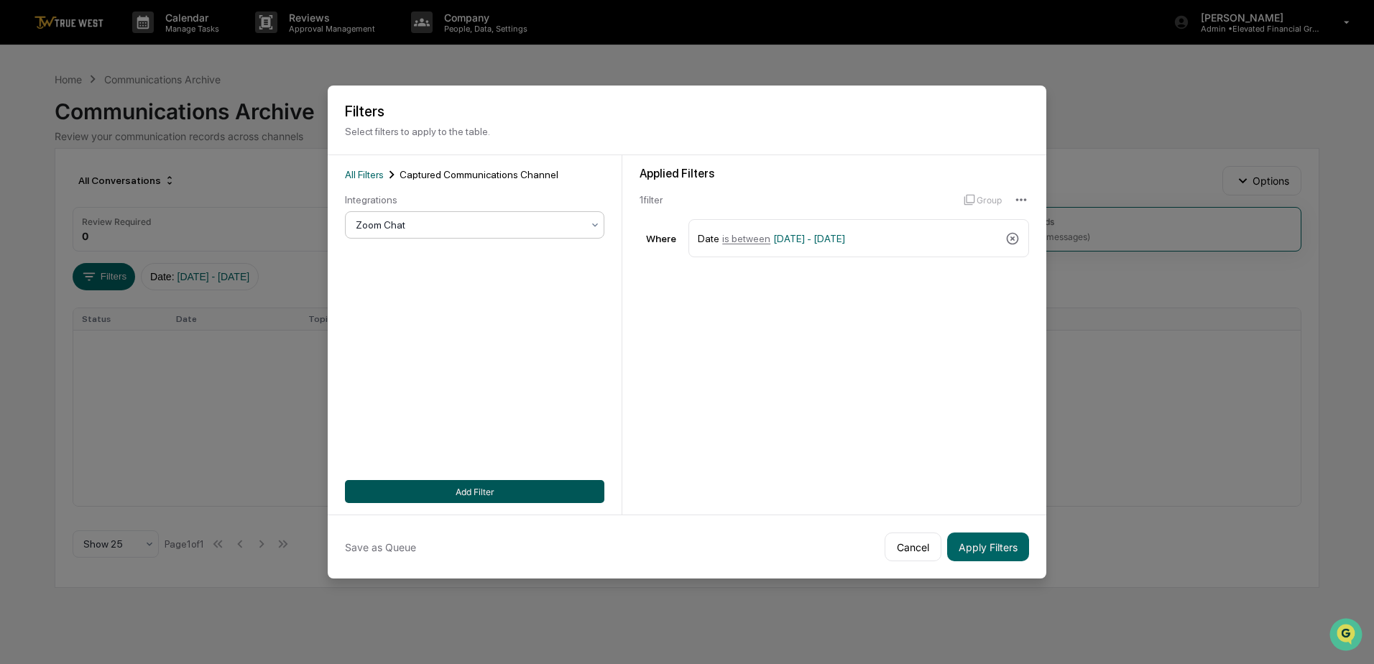
click at [486, 486] on button "Add Filter" at bounding box center [474, 491] width 259 height 23
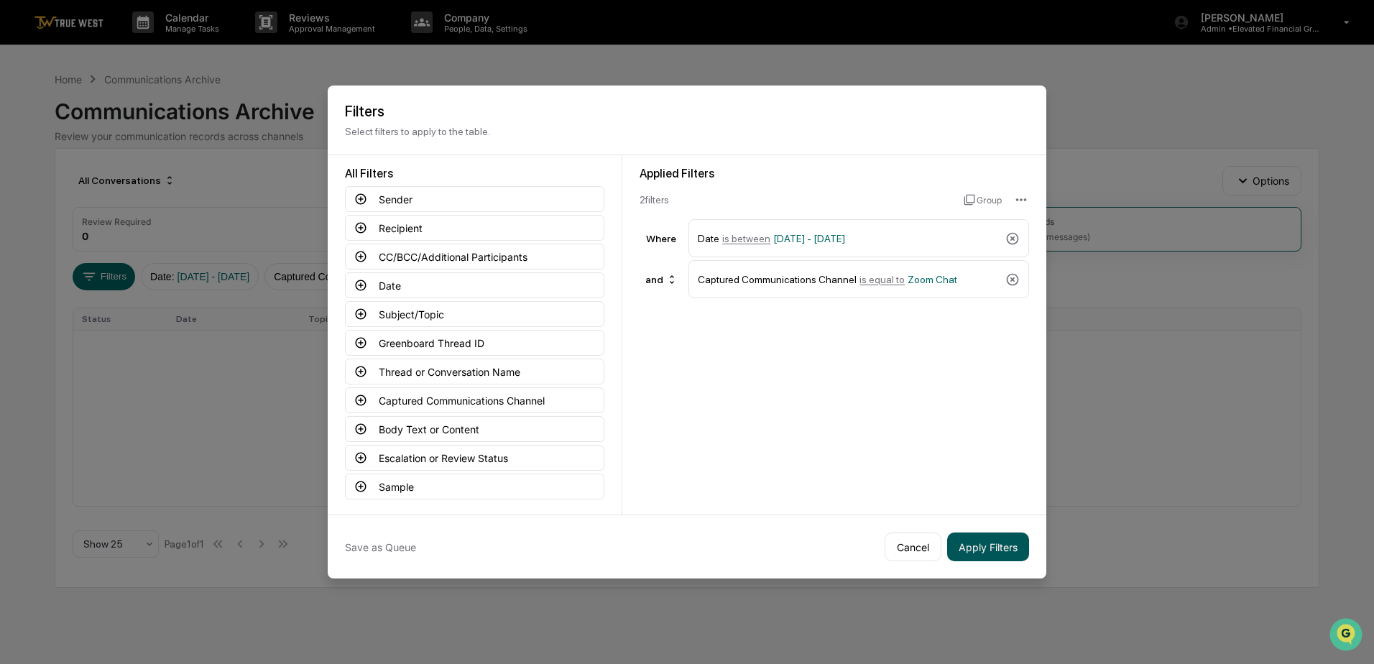
click at [983, 543] on button "Apply Filters" at bounding box center [988, 547] width 82 height 29
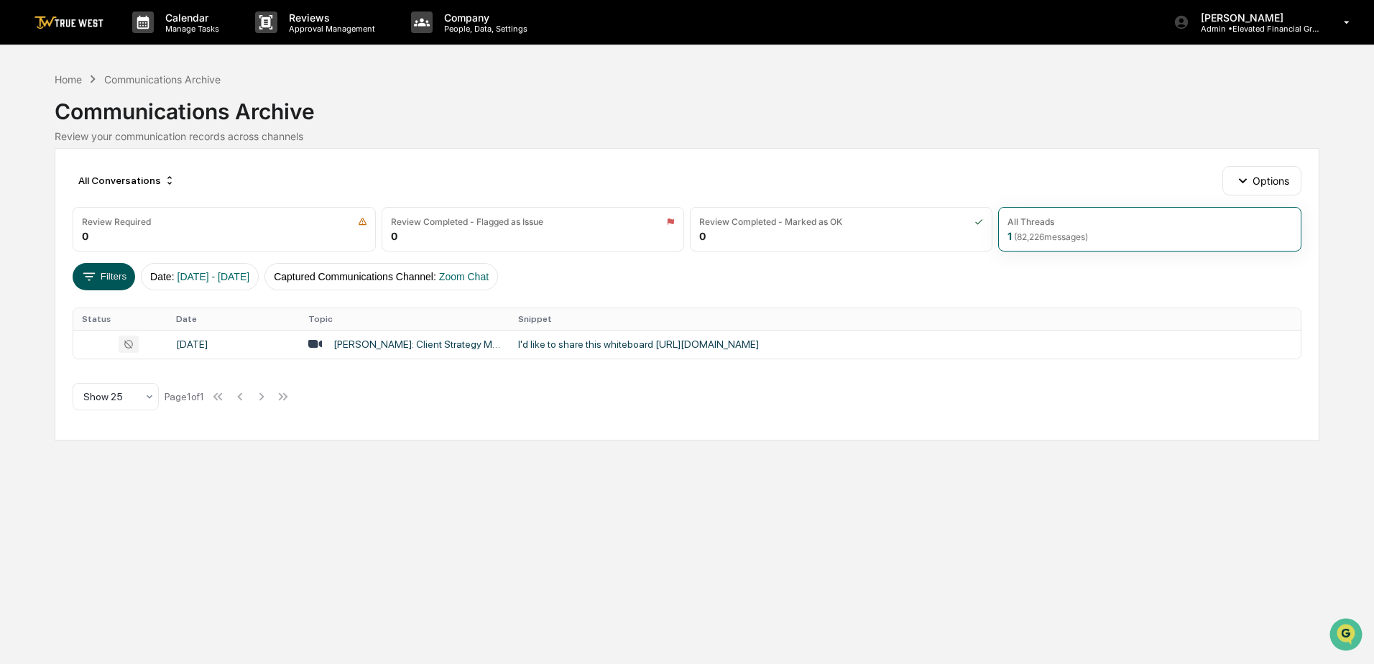
click at [110, 277] on button "Filters" at bounding box center [104, 276] width 63 height 27
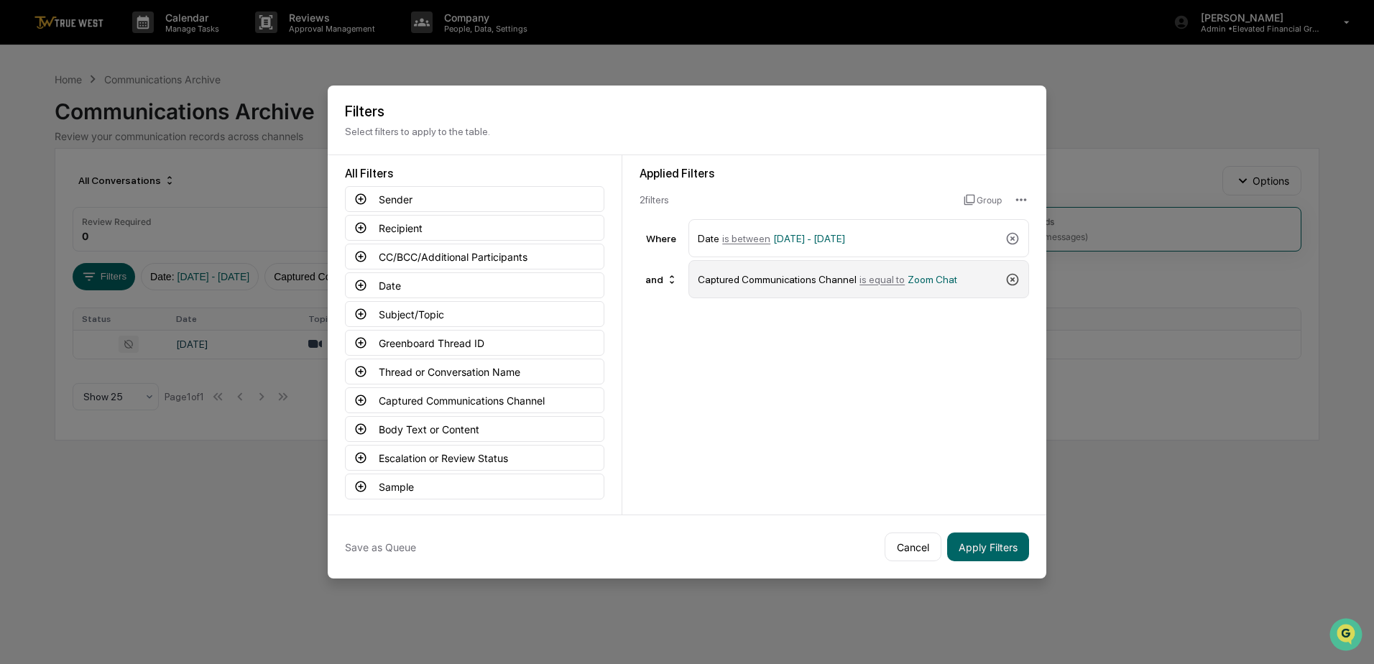
click at [1006, 272] on icon at bounding box center [1013, 279] width 14 height 14
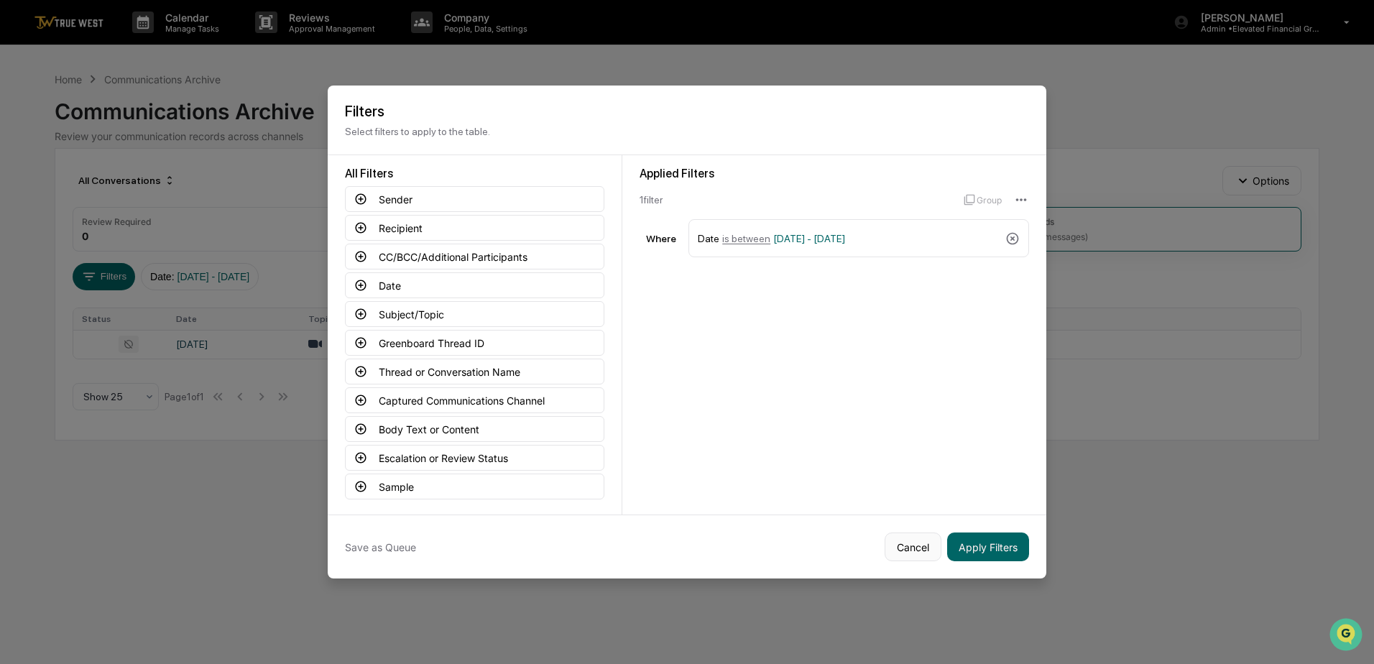
click at [910, 543] on button "Cancel" at bounding box center [913, 547] width 57 height 29
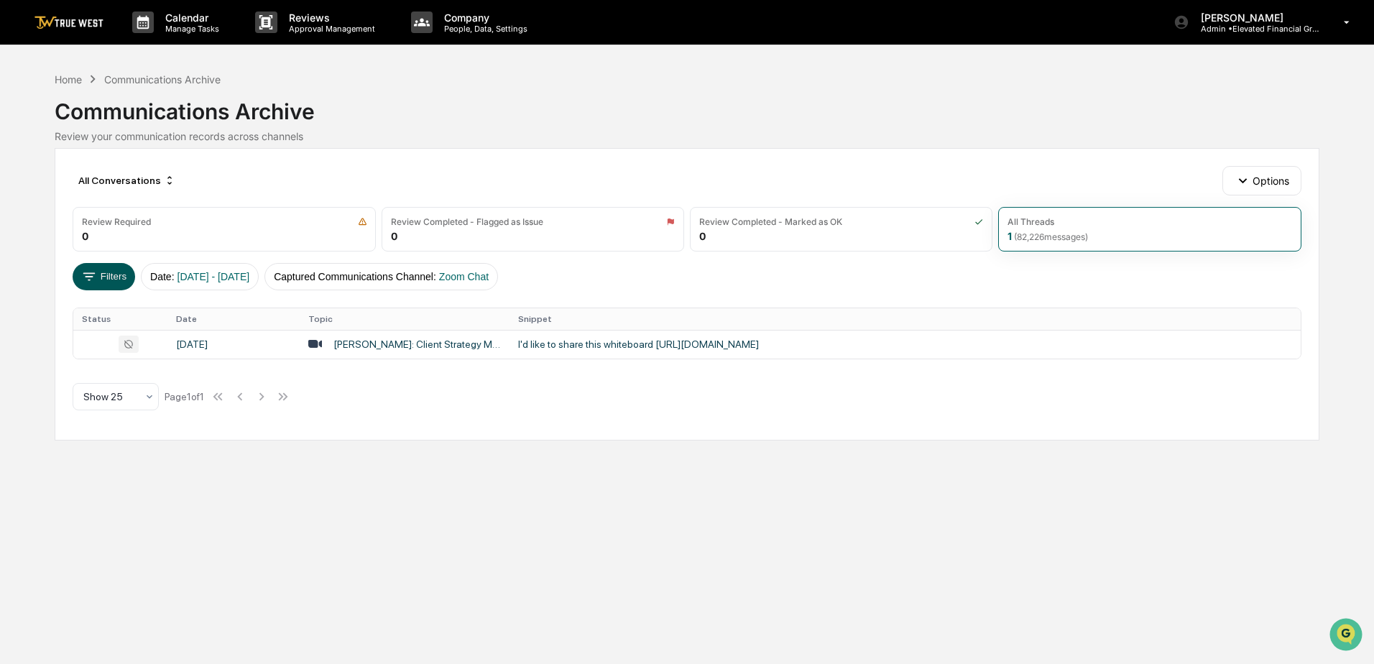
click at [91, 274] on icon at bounding box center [89, 277] width 16 height 16
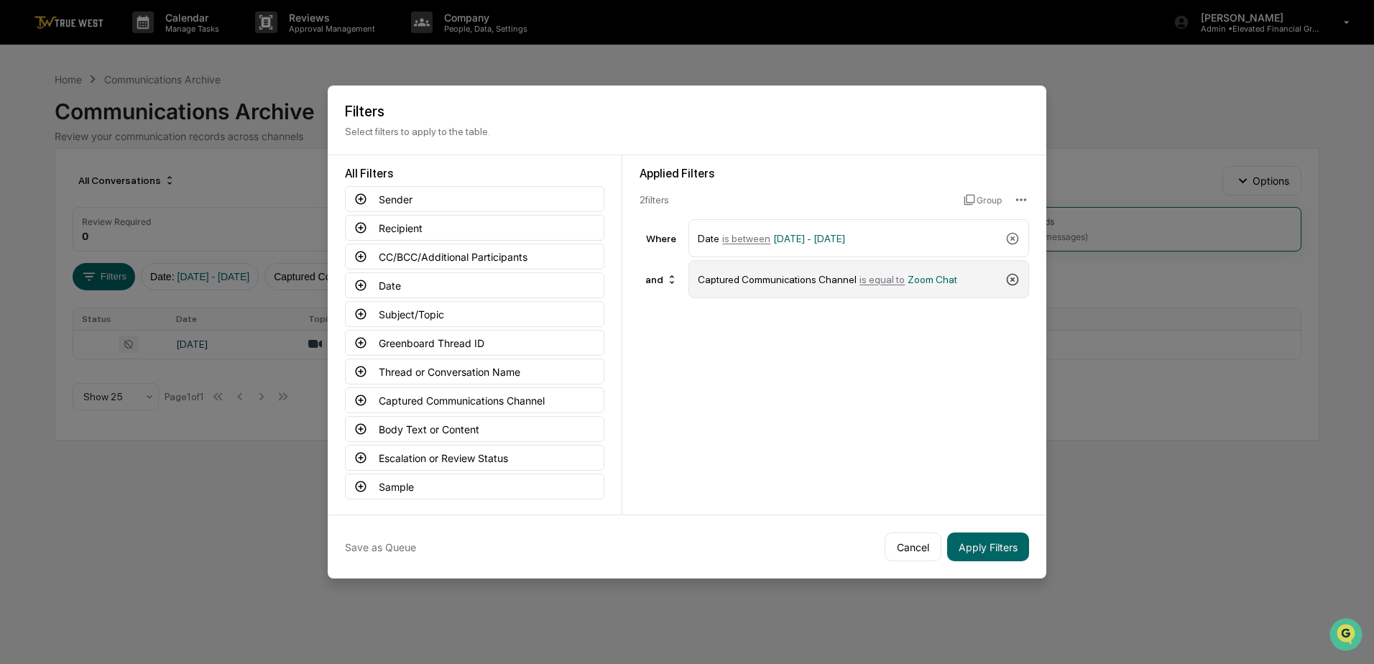
click at [1008, 274] on icon at bounding box center [1013, 279] width 14 height 14
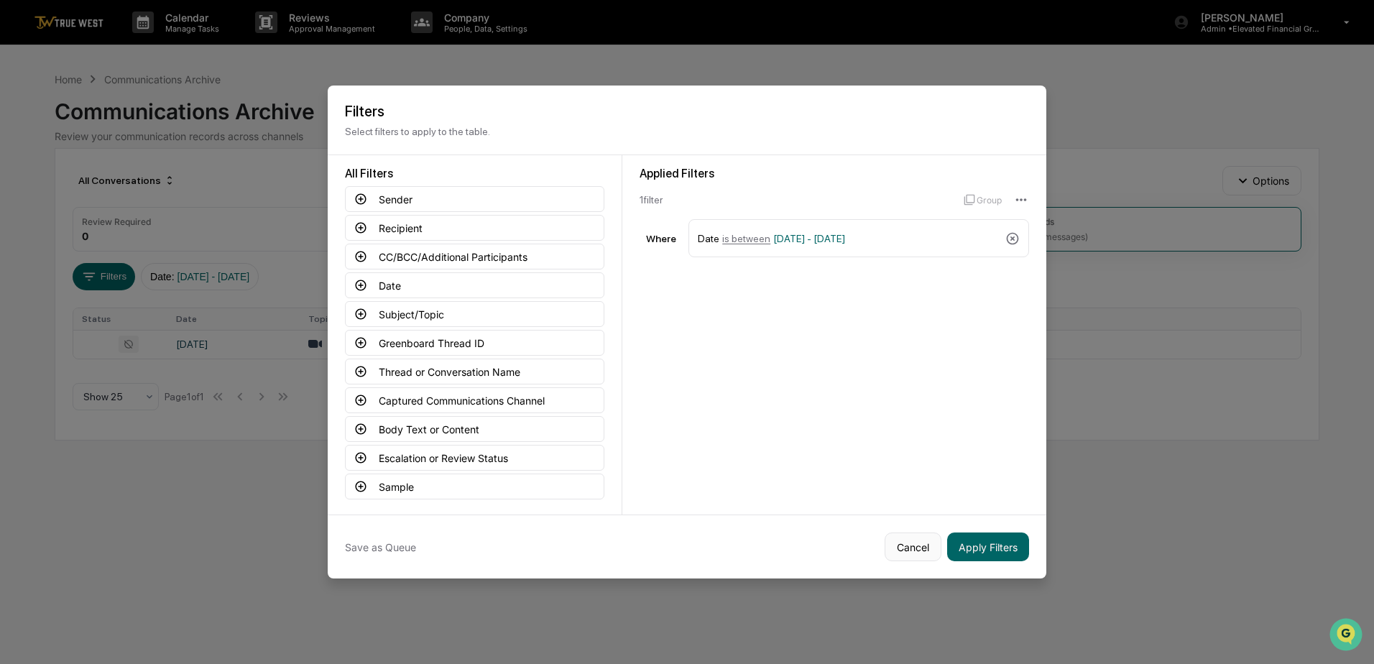
click at [908, 544] on button "Cancel" at bounding box center [913, 547] width 57 height 29
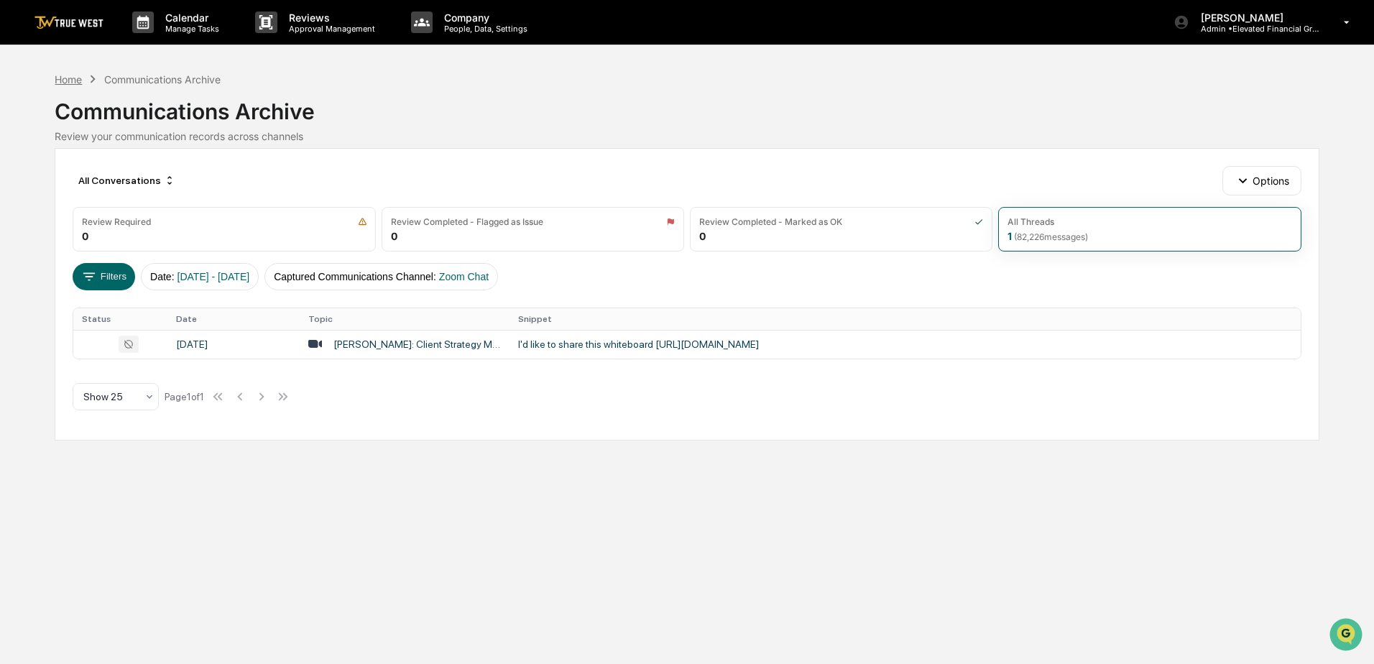
click at [70, 74] on div "Home" at bounding box center [68, 79] width 27 height 12
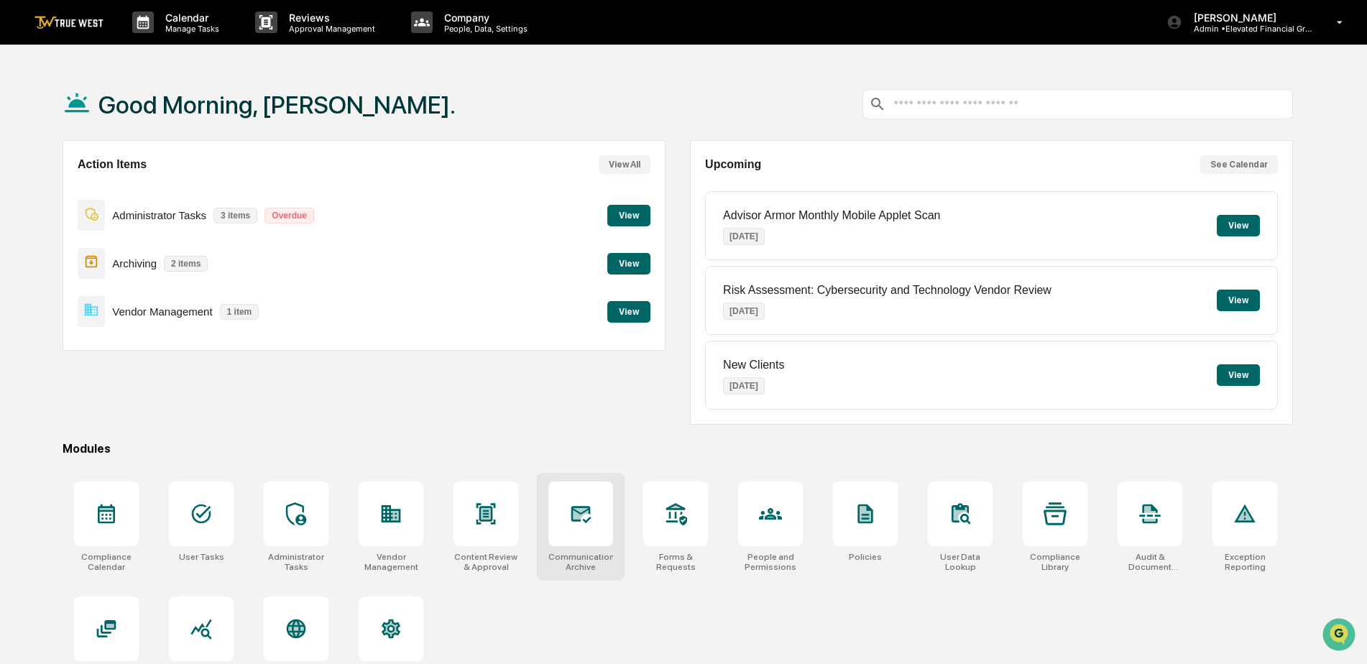
click at [581, 529] on div at bounding box center [580, 514] width 65 height 65
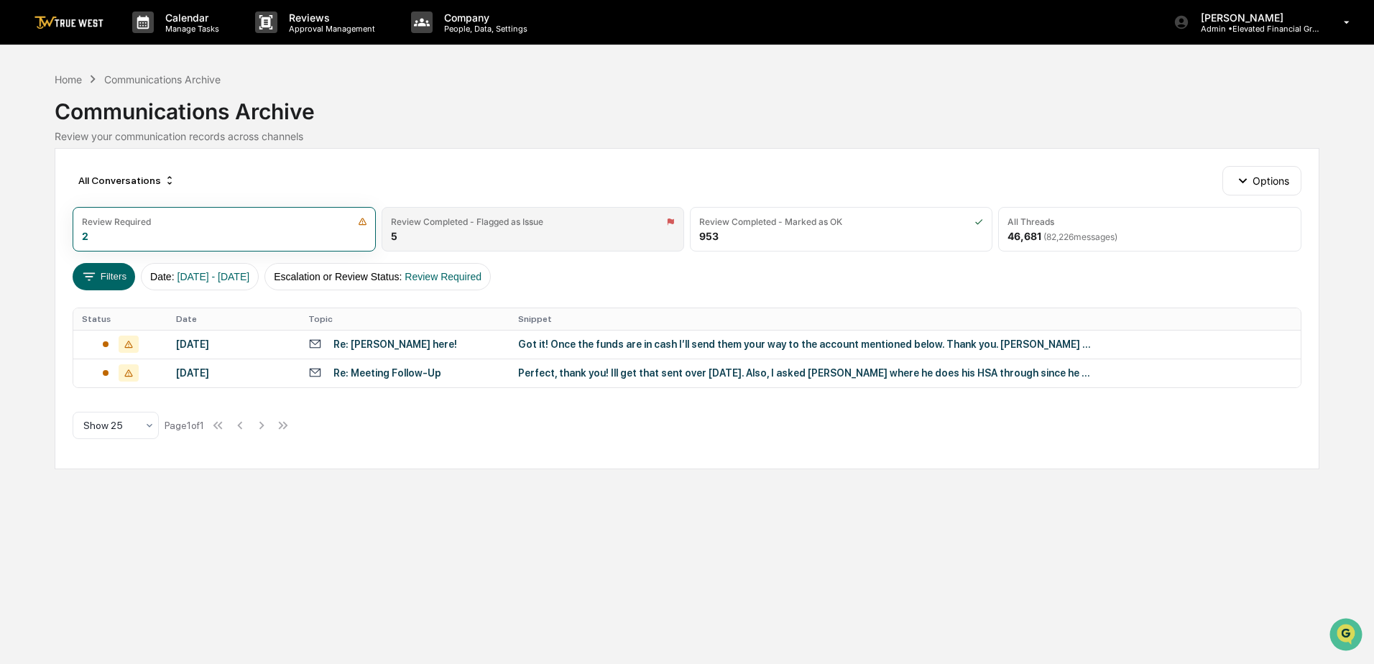
click at [428, 232] on div "Review Completed - Flagged as Issue 5" at bounding box center [533, 229] width 303 height 45
